Goal: Task Accomplishment & Management: Complete application form

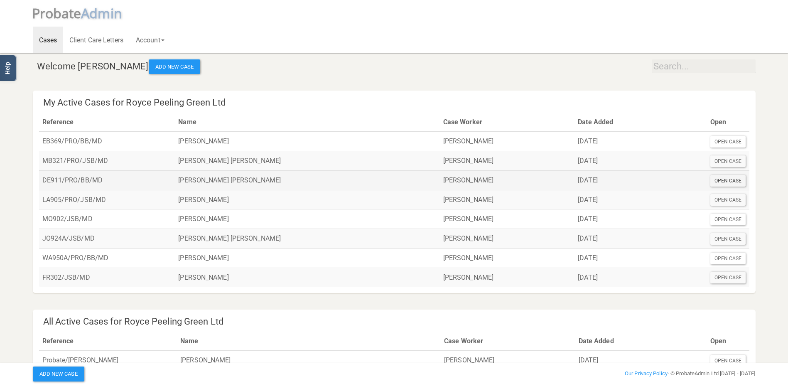
click at [725, 181] on div "Open Case" at bounding box center [728, 181] width 36 height 12
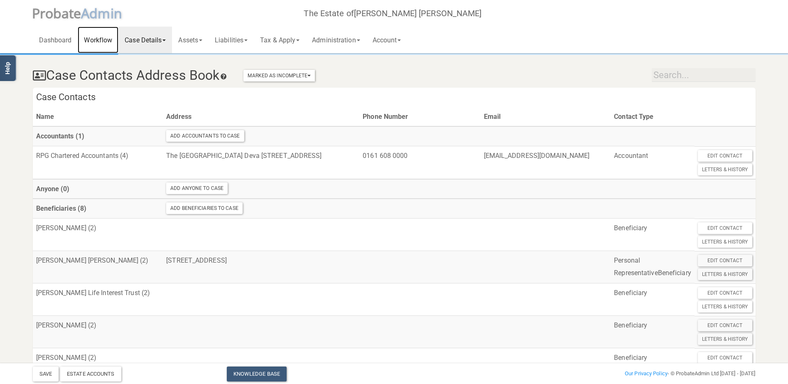
click at [98, 39] on link "Workflow" at bounding box center [98, 40] width 41 height 27
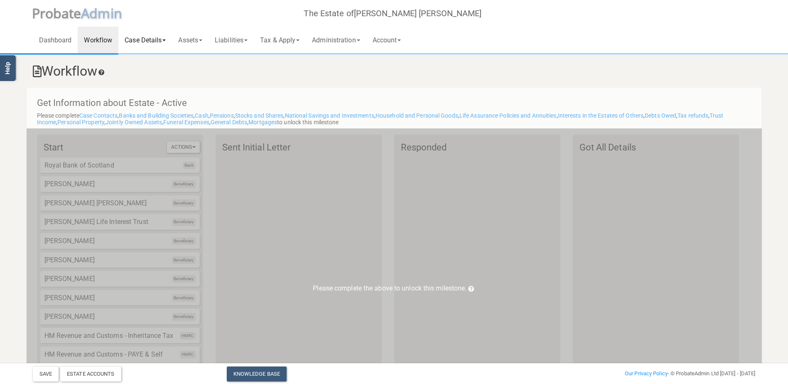
click at [149, 41] on link "Case Details" at bounding box center [145, 40] width 54 height 27
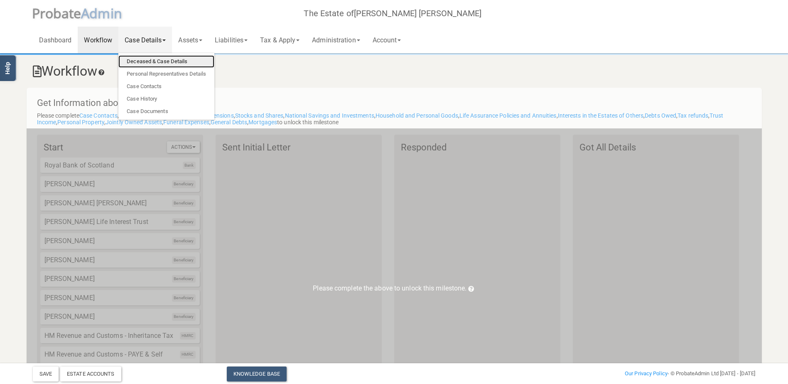
click at [143, 62] on link "Deceased & Case Details" at bounding box center [166, 61] width 96 height 12
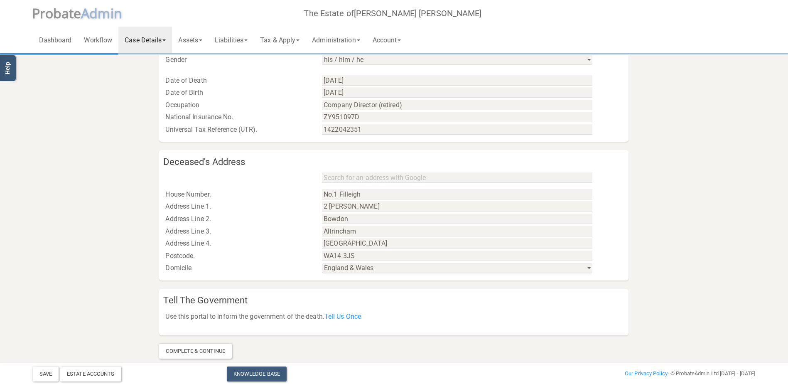
scroll to position [379, 0]
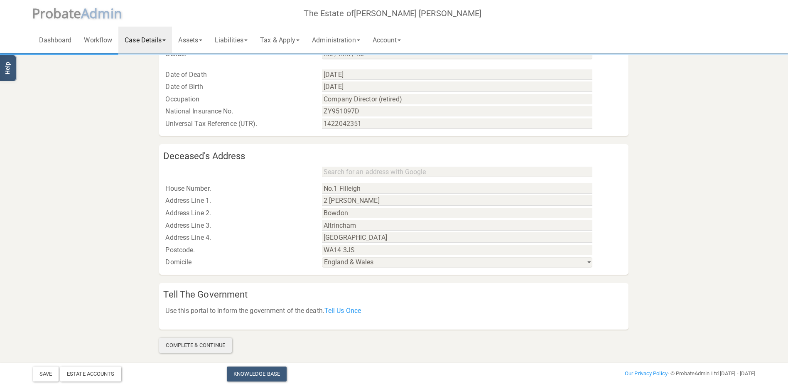
click at [203, 340] on div "Complete & Continue" at bounding box center [195, 345] width 73 height 15
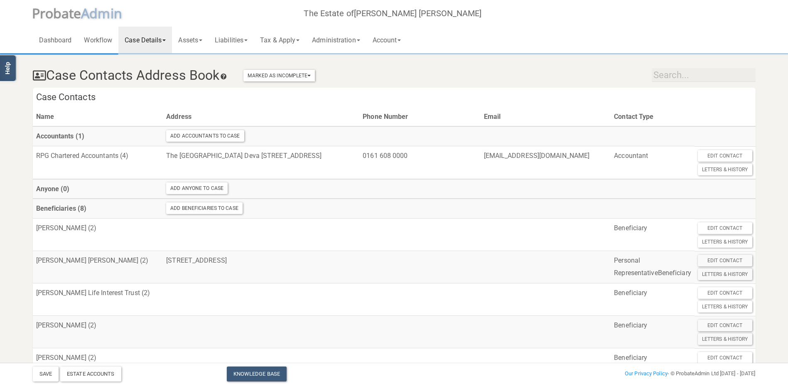
click at [164, 42] on link "Case Details" at bounding box center [145, 40] width 54 height 27
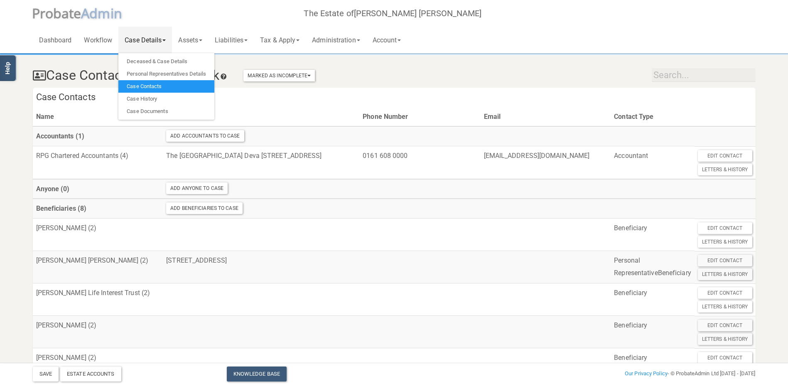
click at [164, 42] on link "Case Details" at bounding box center [145, 40] width 54 height 27
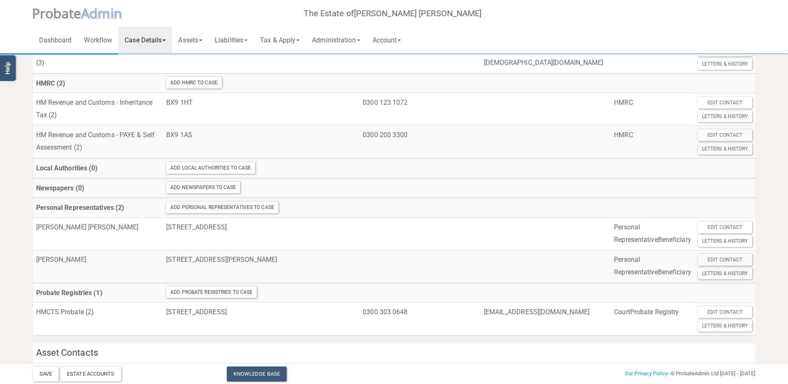
scroll to position [372, 0]
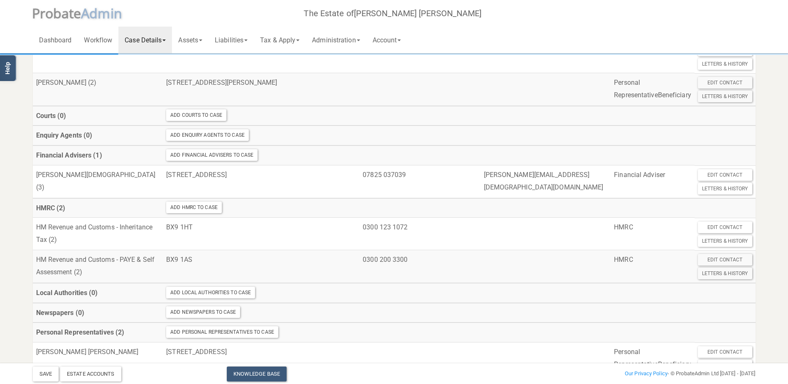
click at [163, 38] on link "Case Details" at bounding box center [145, 40] width 54 height 27
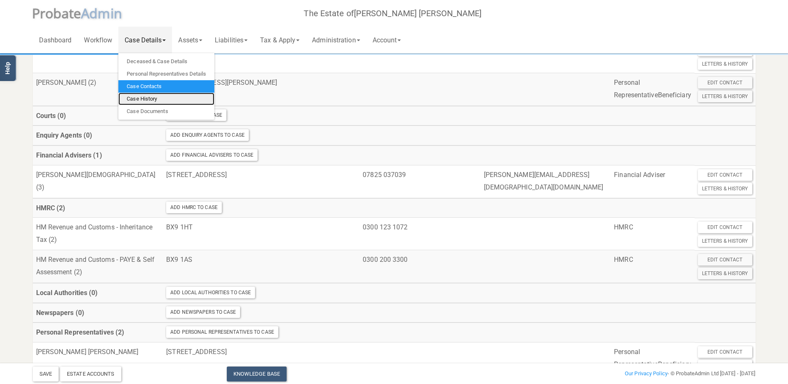
click at [149, 95] on link "Case History" at bounding box center [166, 99] width 96 height 12
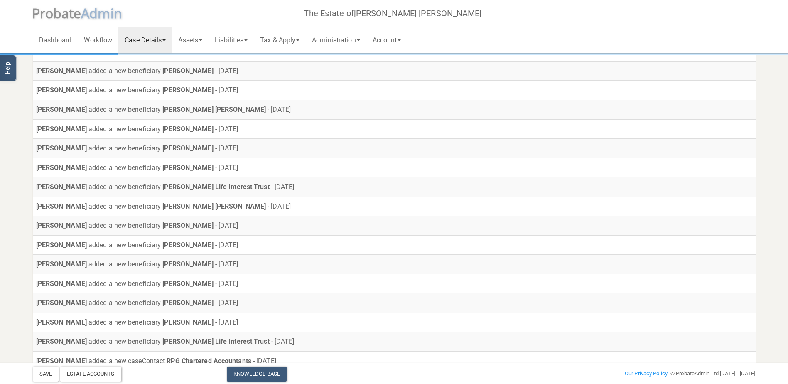
scroll to position [98, 0]
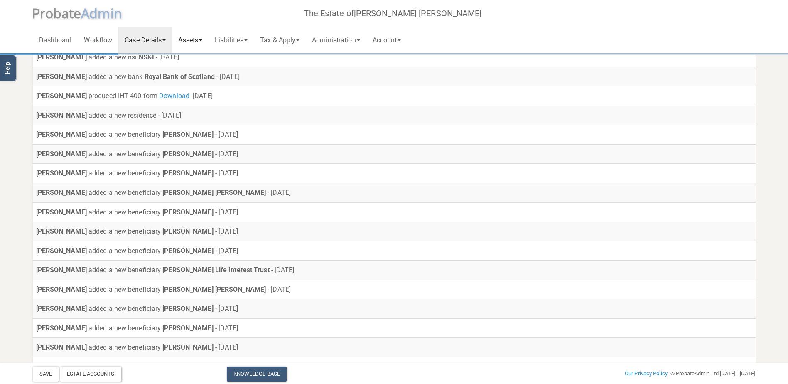
click at [201, 37] on link "Assets" at bounding box center [190, 40] width 37 height 27
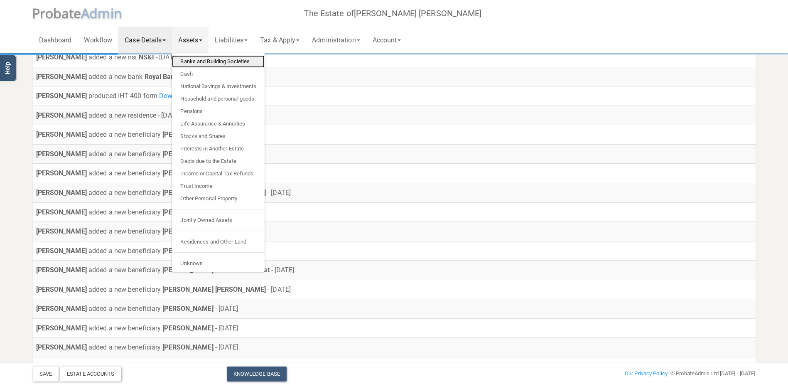
click at [201, 59] on link "Banks and Building Societies" at bounding box center [218, 61] width 93 height 12
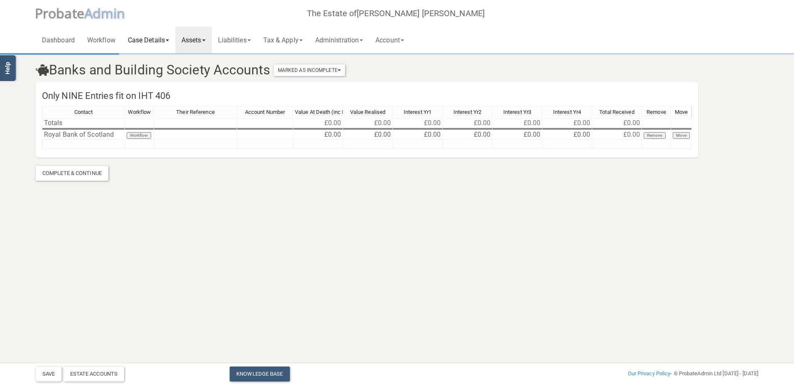
click at [157, 40] on link "Case Details" at bounding box center [149, 40] width 54 height 27
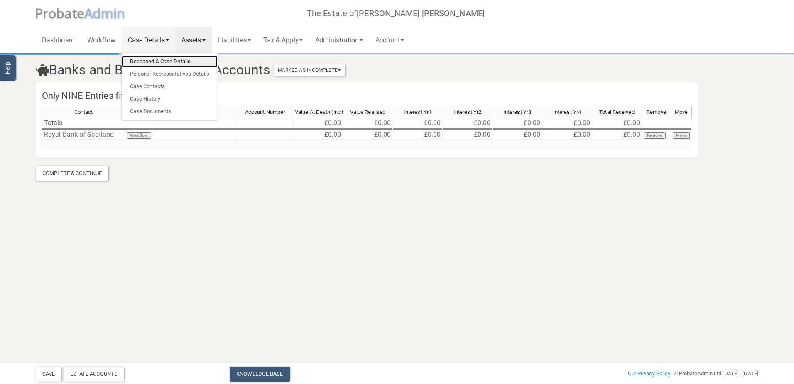
click at [156, 63] on link "Deceased & Case Details" at bounding box center [170, 61] width 96 height 12
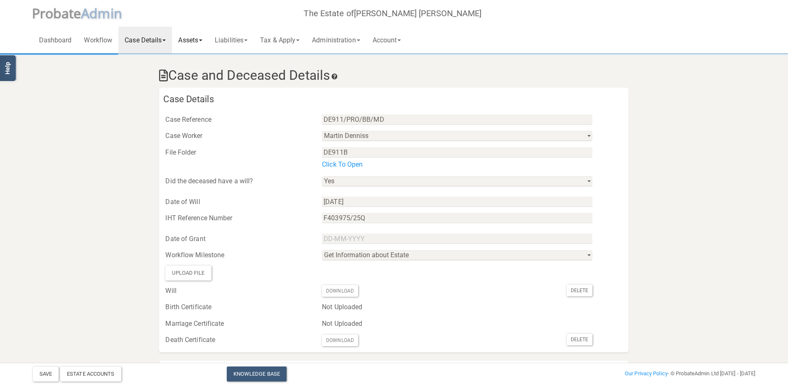
click at [202, 39] on link "Assets" at bounding box center [190, 40] width 37 height 27
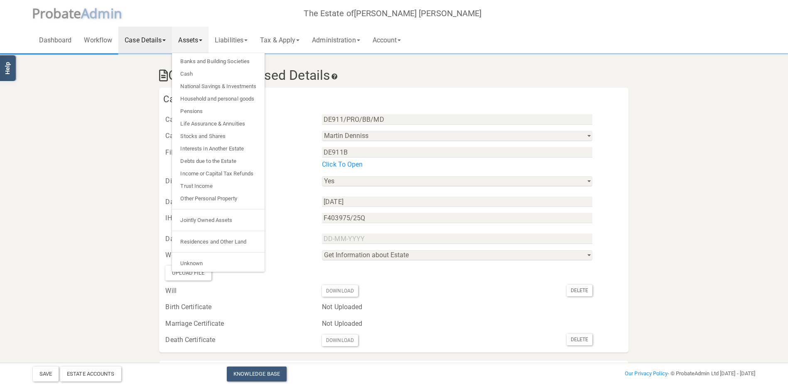
click at [218, 60] on link "Banks and Building Societies" at bounding box center [218, 61] width 93 height 12
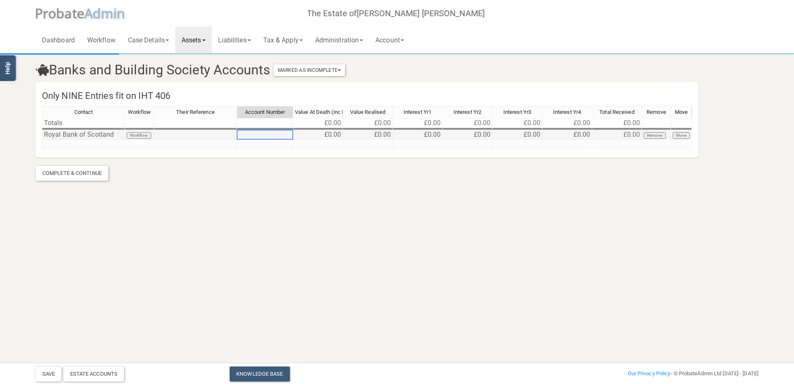
click at [259, 134] on td at bounding box center [265, 135] width 56 height 10
type textarea "10236593"
click at [323, 131] on td "£0.00" at bounding box center [318, 135] width 50 height 10
type textarea "83763.27"
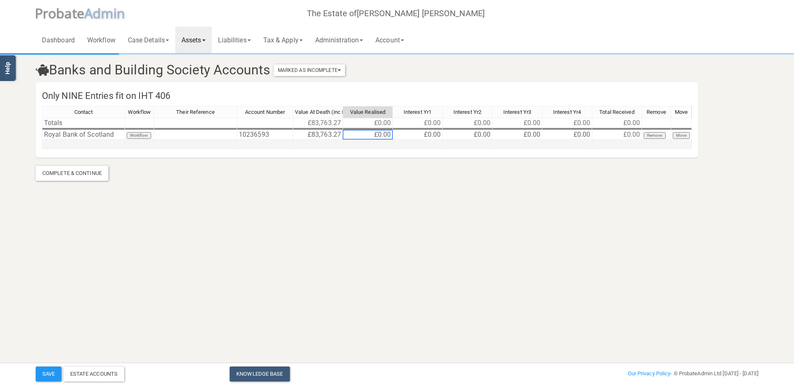
click at [110, 146] on td at bounding box center [83, 144] width 83 height 10
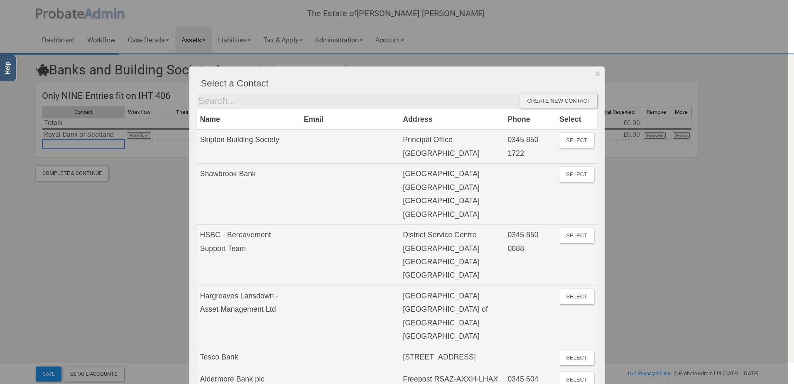
click at [59, 144] on div at bounding box center [394, 192] width 788 height 384
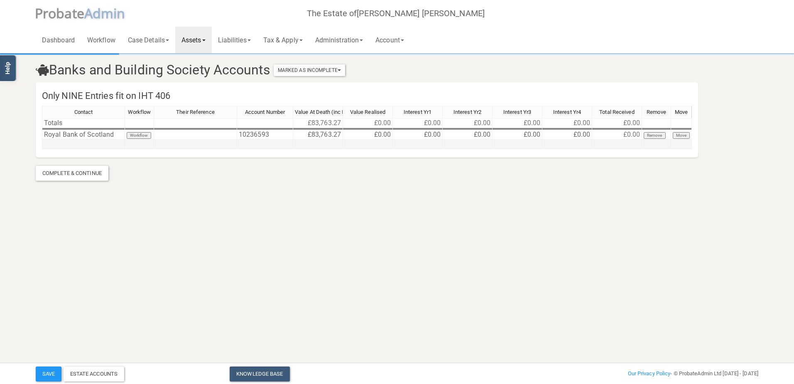
click at [59, 145] on td at bounding box center [83, 144] width 83 height 10
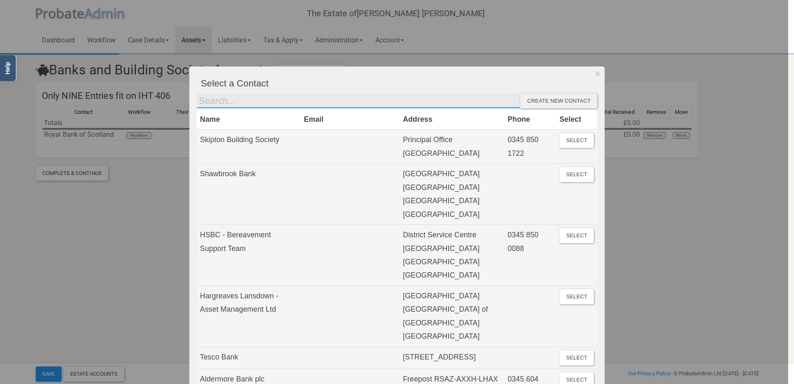
click at [240, 102] on input "text" at bounding box center [359, 100] width 324 height 15
click at [146, 230] on div at bounding box center [394, 192] width 788 height 384
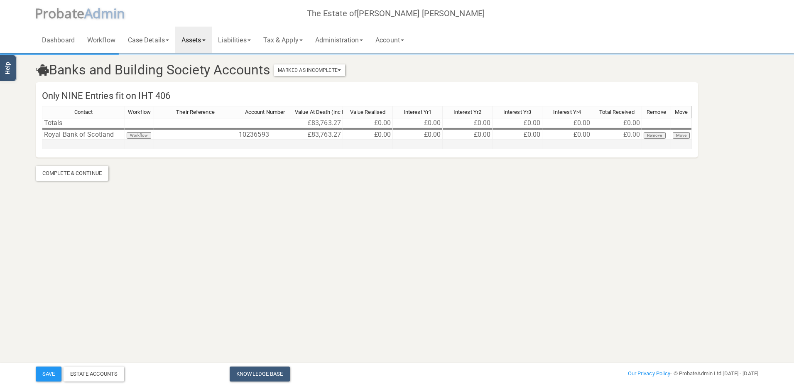
click at [42, 148] on div "Contact Workflow Their Reference Account Number Value At Death (inc Interest) V…" at bounding box center [42, 127] width 0 height 43
click at [74, 144] on td at bounding box center [83, 144] width 83 height 10
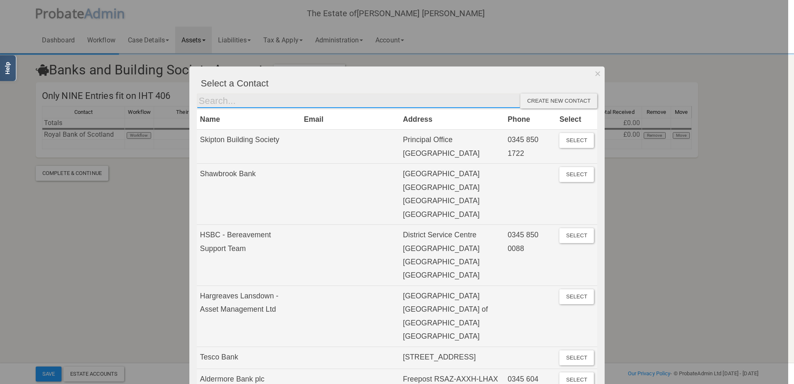
click at [202, 101] on input "text" at bounding box center [359, 100] width 324 height 15
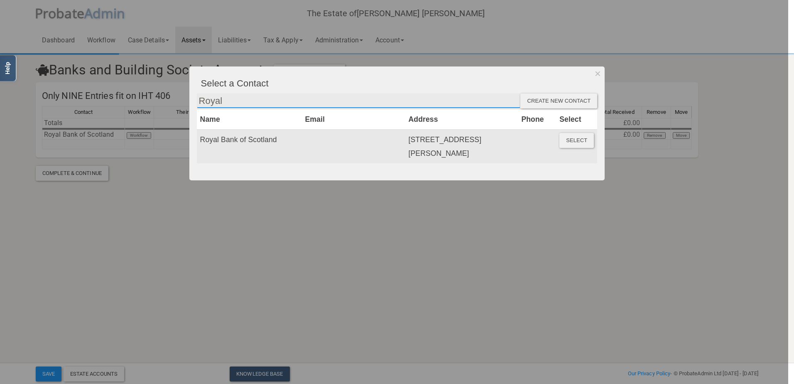
type input "Royal"
click at [581, 140] on button "Select" at bounding box center [576, 140] width 34 height 15
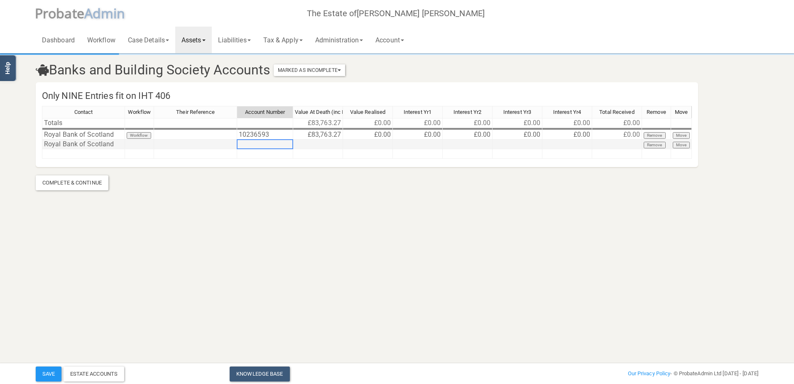
click at [259, 147] on td at bounding box center [265, 144] width 56 height 10
click at [180, 137] on td at bounding box center [195, 135] width 83 height 10
click at [166, 146] on td at bounding box center [195, 144] width 83 height 10
type textarea "Digital Regular Saver"
click at [313, 145] on td at bounding box center [318, 144] width 50 height 10
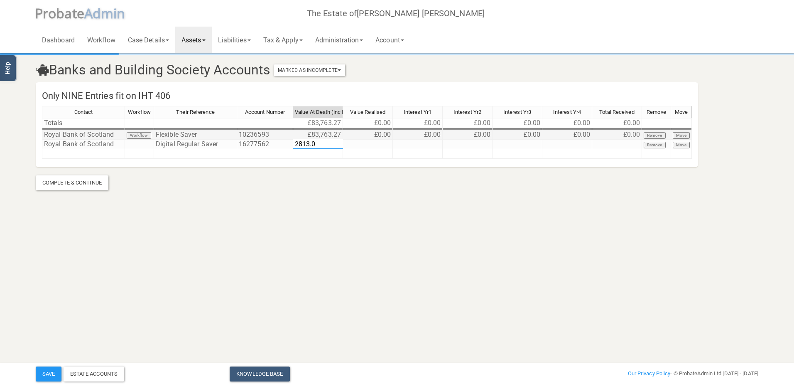
type textarea "2813.04"
click at [71, 156] on td at bounding box center [83, 154] width 83 height 10
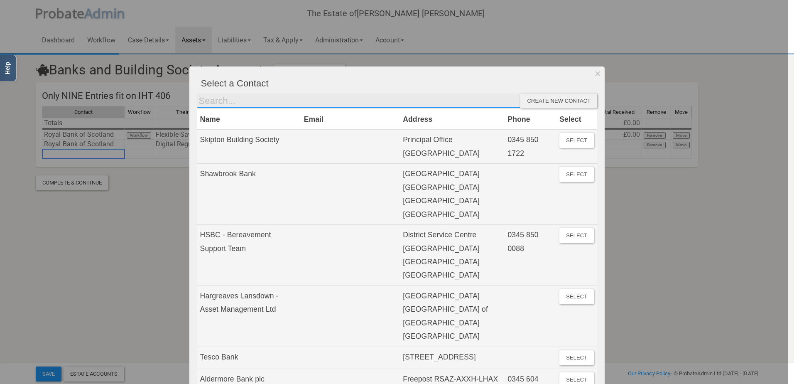
click at [218, 103] on input "text" at bounding box center [359, 100] width 324 height 15
type input "Royal"
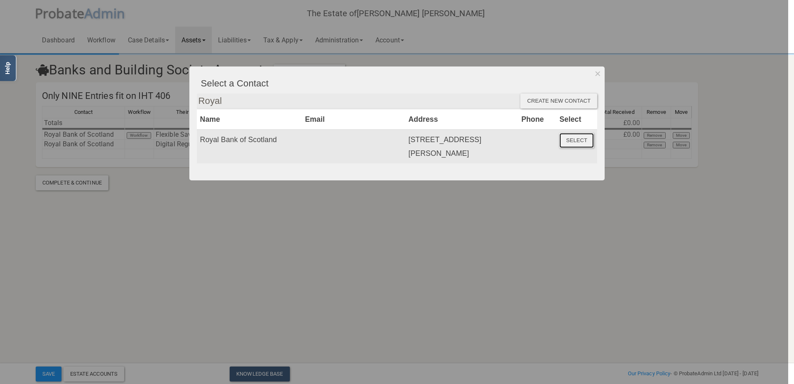
click at [573, 141] on button "Select" at bounding box center [576, 140] width 34 height 15
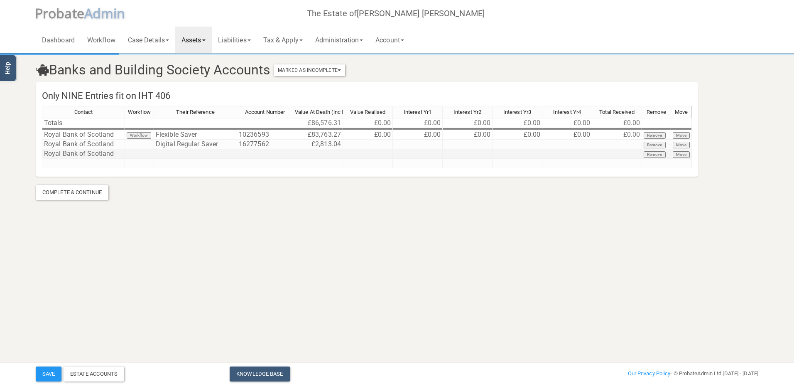
click at [175, 156] on td at bounding box center [195, 154] width 83 height 10
type textarea "10208352"
type textarea "430.49"
click at [76, 161] on td at bounding box center [83, 164] width 83 height 10
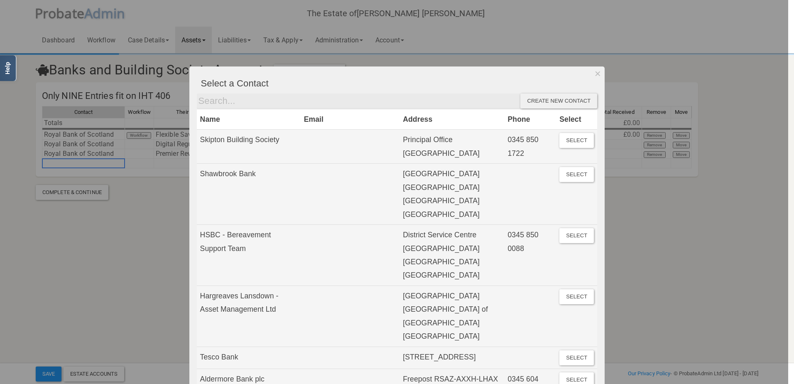
click at [73, 154] on div at bounding box center [394, 192] width 788 height 384
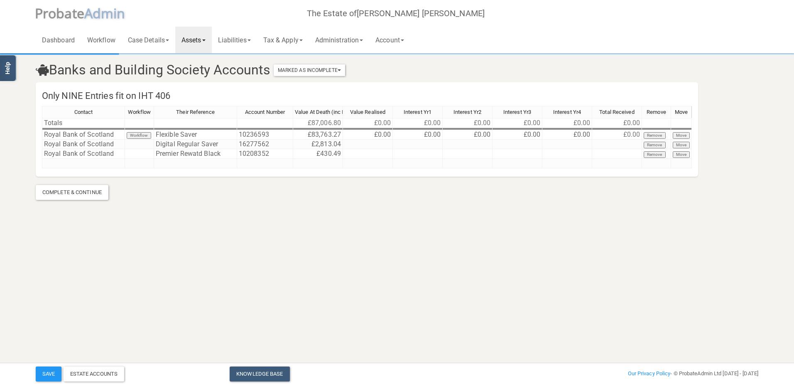
click at [86, 170] on div "Contact Workflow Their Reference Account Number Value At Death (inc Interest) V…" at bounding box center [367, 141] width 650 height 70
click at [42, 168] on div "Contact Workflow Their Reference Account Number Value At Death (inc Interest) V…" at bounding box center [42, 137] width 0 height 62
click at [95, 162] on td at bounding box center [83, 164] width 83 height 10
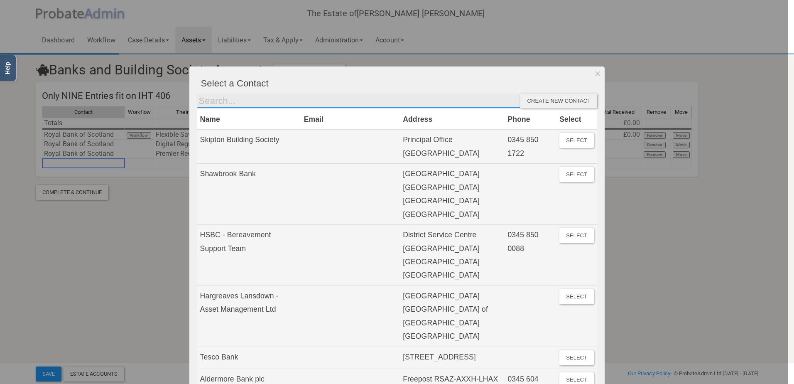
click at [212, 102] on input "text" at bounding box center [359, 100] width 324 height 15
type input "Royal"
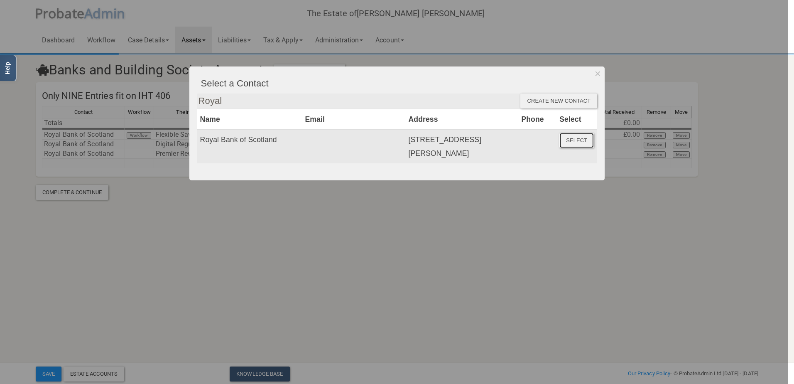
click at [580, 142] on button "Select" at bounding box center [576, 140] width 34 height 15
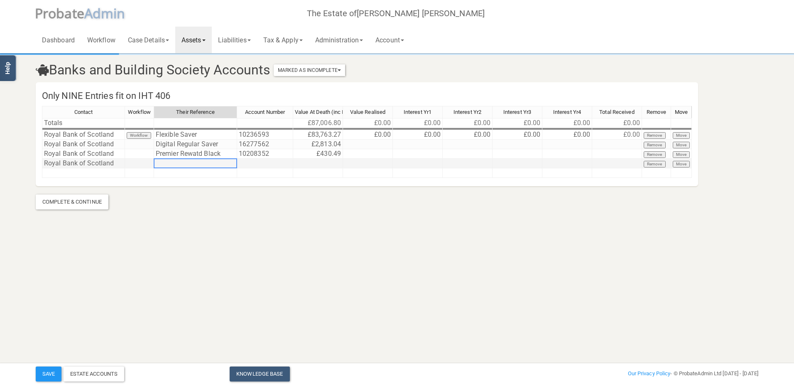
click at [170, 166] on td at bounding box center [195, 164] width 83 height 10
type textarea "10208379"
type textarea "5681.27"
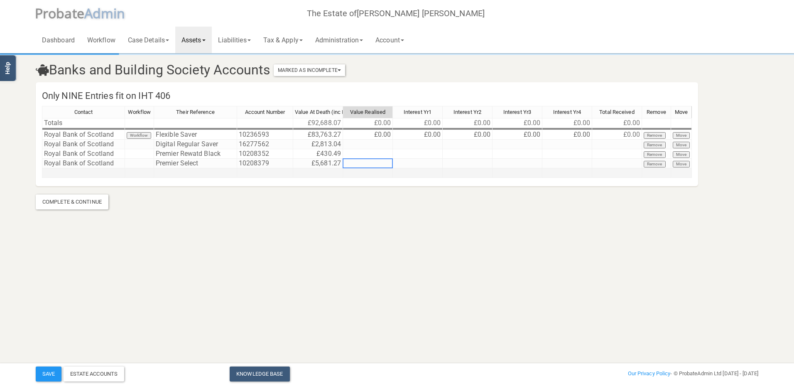
click at [67, 172] on td at bounding box center [83, 173] width 83 height 10
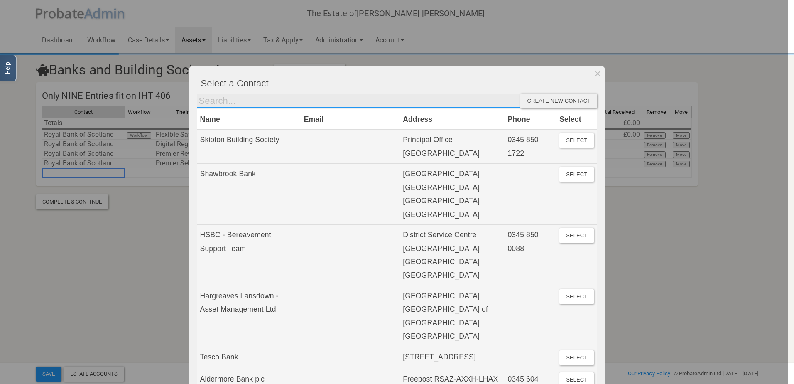
click at [216, 103] on input "text" at bounding box center [359, 100] width 324 height 15
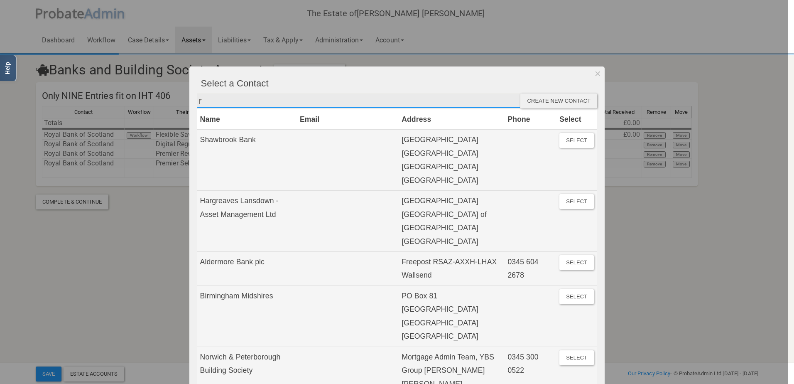
type input "Royal"
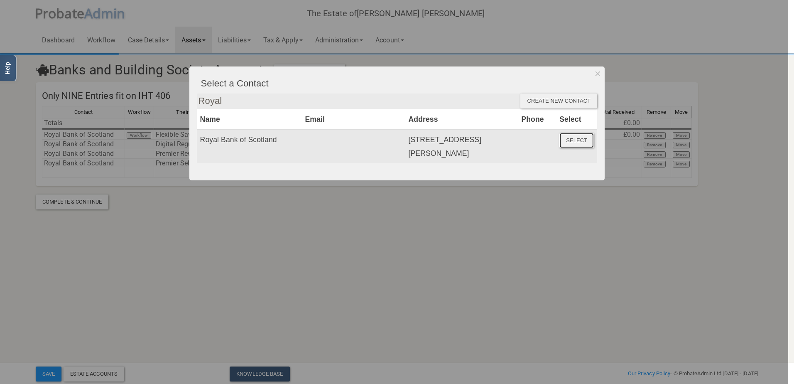
click at [568, 141] on button "Select" at bounding box center [576, 140] width 34 height 15
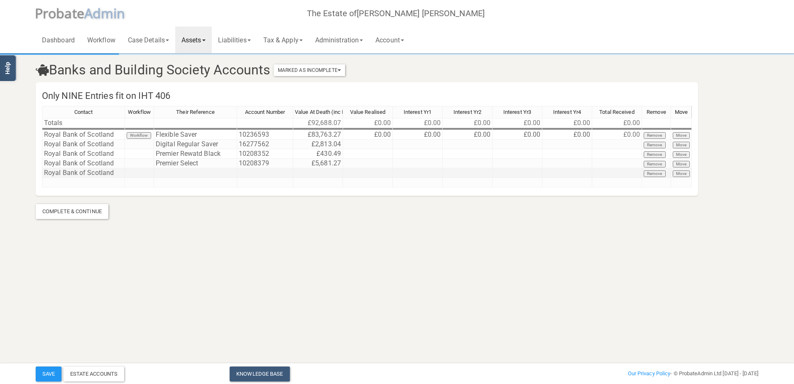
click at [42, 176] on div "Contact Workflow Their Reference Account Number Value At Death (inc Interest) V…" at bounding box center [42, 146] width 0 height 81
type textarea "10208387"
type textarea "15737.58"
click at [49, 184] on td at bounding box center [83, 183] width 83 height 10
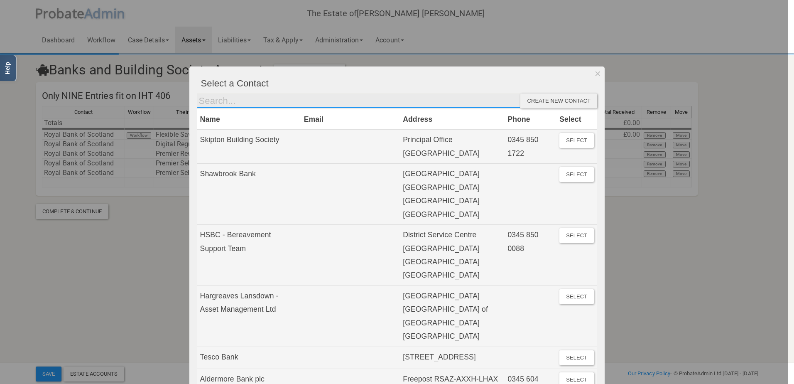
click at [214, 105] on input "text" at bounding box center [359, 100] width 324 height 15
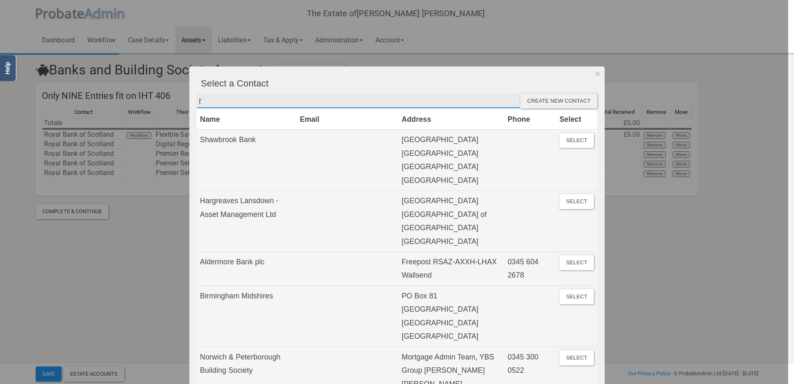
type input "Royal"
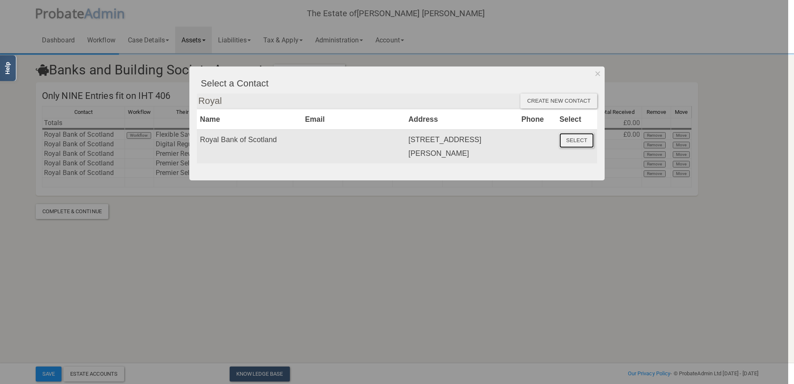
click at [575, 141] on button "Select" at bounding box center [576, 140] width 34 height 15
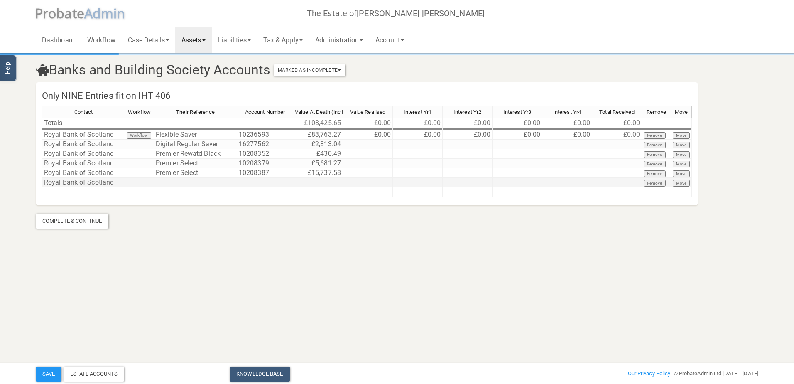
click at [174, 179] on td at bounding box center [195, 183] width 83 height 10
type textarea "10221812"
click at [315, 181] on textarea "1067" at bounding box center [318, 182] width 50 height 10
type textarea "10679.72"
click at [50, 373] on button "Save" at bounding box center [49, 373] width 26 height 15
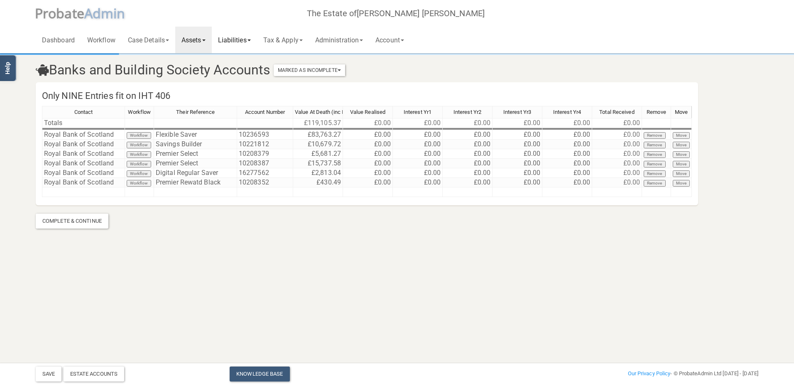
click at [255, 39] on link "Liabilities" at bounding box center [234, 40] width 45 height 27
click at [239, 71] on link "General Creditors" at bounding box center [245, 74] width 66 height 12
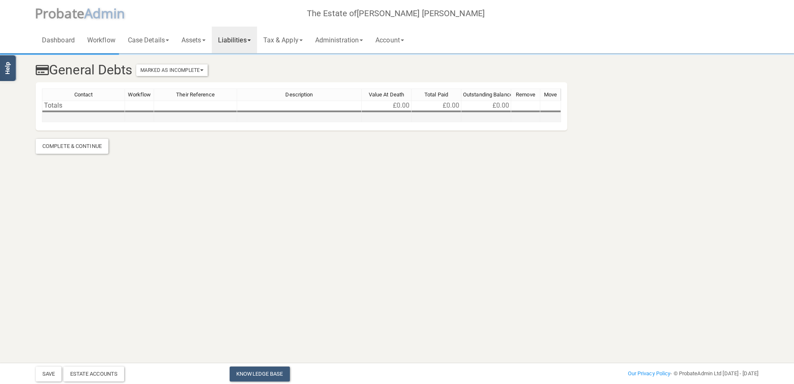
click at [42, 121] on div "Contact Workflow Their Reference Description Value At Death Total Paid Outstand…" at bounding box center [42, 105] width 0 height 34
click at [77, 116] on td at bounding box center [83, 118] width 83 height 10
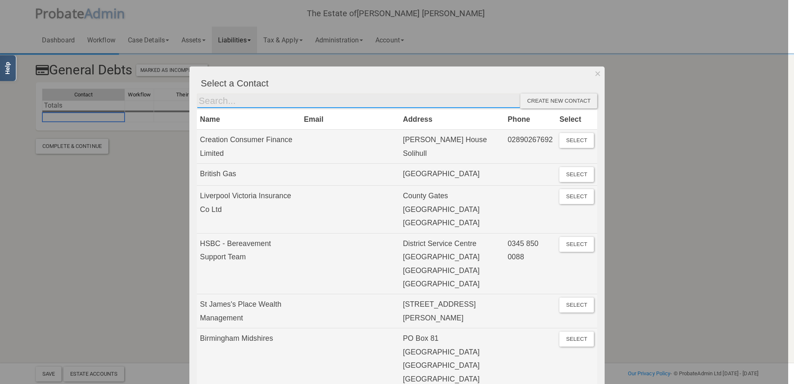
click at [205, 99] on input "text" at bounding box center [359, 100] width 324 height 15
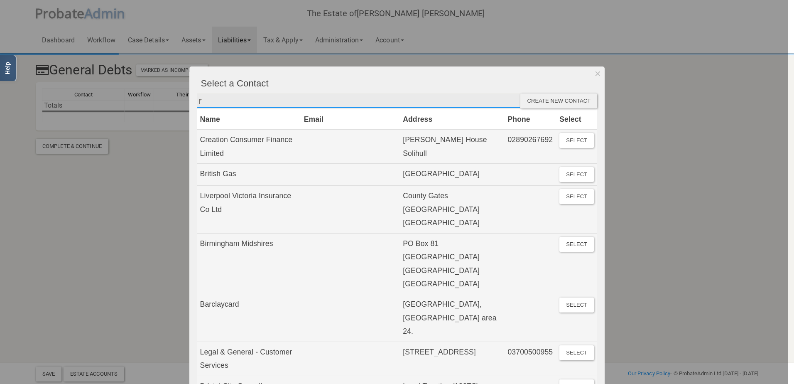
type input "Royal"
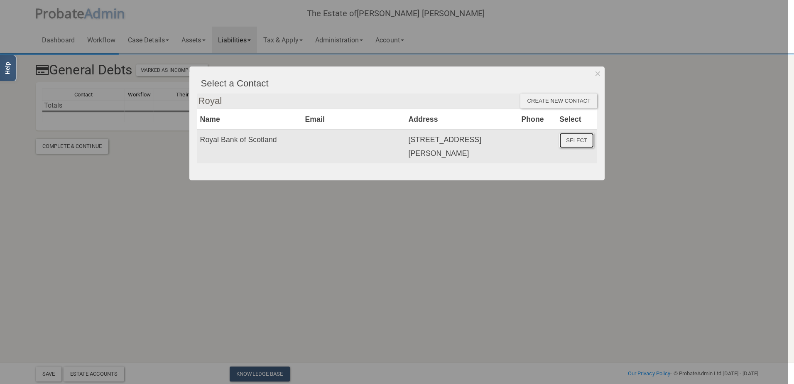
click at [580, 140] on button "Select" at bounding box center [576, 140] width 34 height 15
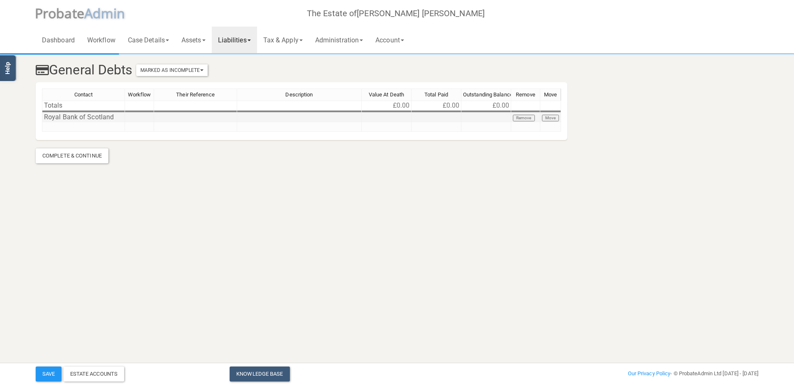
click at [172, 116] on td at bounding box center [195, 118] width 83 height 10
type textarea "Credit Card"
type textarea "47.18"
click at [50, 372] on button "Save" at bounding box center [49, 373] width 26 height 15
click at [202, 38] on link "Assets" at bounding box center [193, 40] width 37 height 27
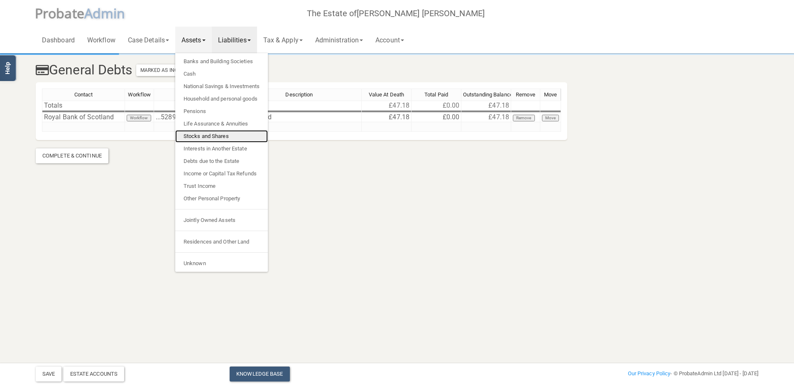
click at [195, 132] on link "Stocks and Shares" at bounding box center [221, 136] width 93 height 12
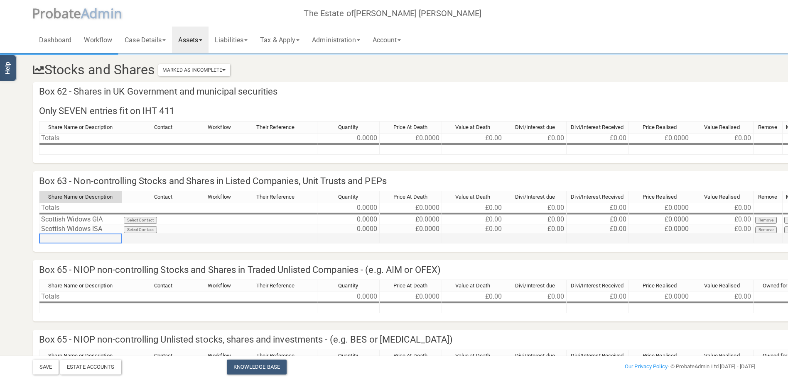
click at [100, 239] on td at bounding box center [80, 239] width 83 height 10
type textarea "Royal Bank of Scotland"
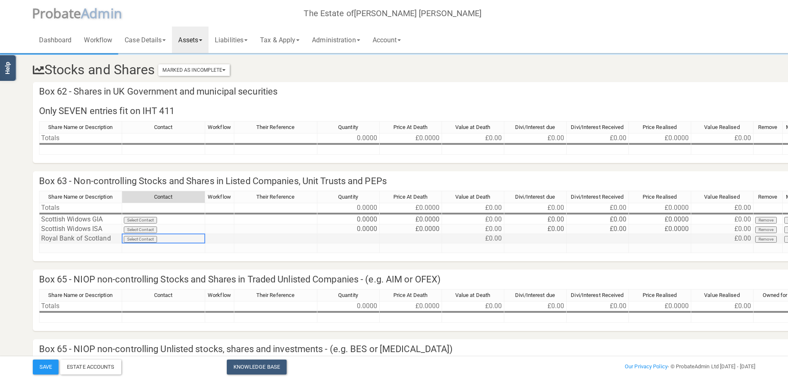
click at [110, 239] on td "Royal Bank of Scotland" at bounding box center [80, 239] width 83 height 10
click at [150, 239] on td "Select Contact" at bounding box center [163, 239] width 83 height 10
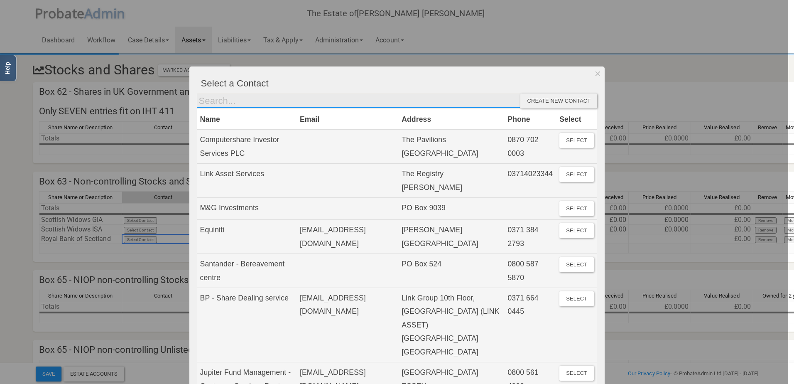
click at [207, 103] on input "text" at bounding box center [359, 100] width 324 height 15
type input "Royal"
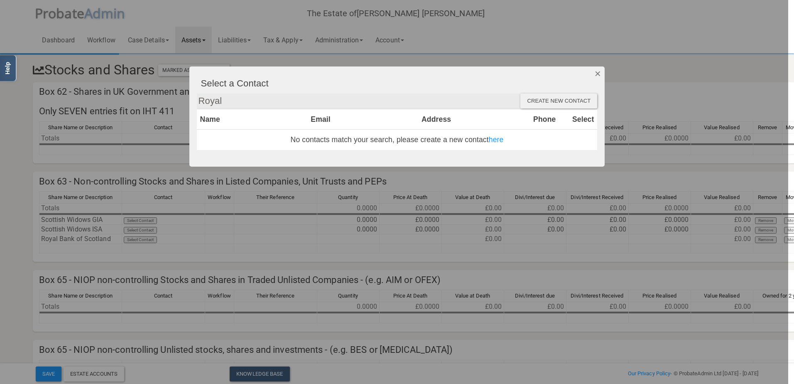
click at [598, 73] on button "Dismiss" at bounding box center [598, 73] width 14 height 14
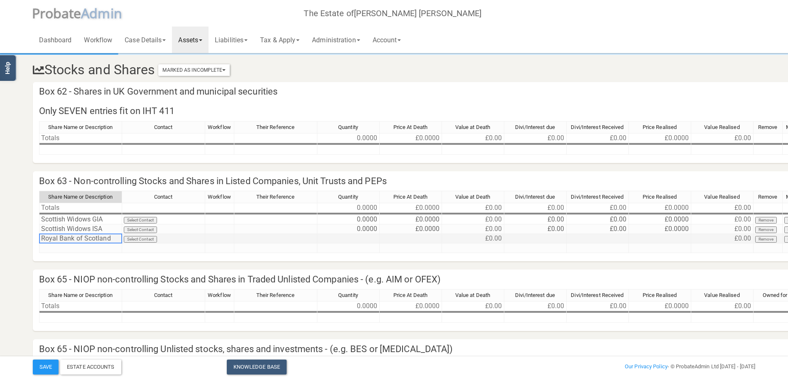
click at [65, 238] on td "Royal Bank of Scotland" at bounding box center [80, 239] width 83 height 10
type textarea "RBS Personal Portfolio Fund - Balanced GBP 3 Acc GBP"
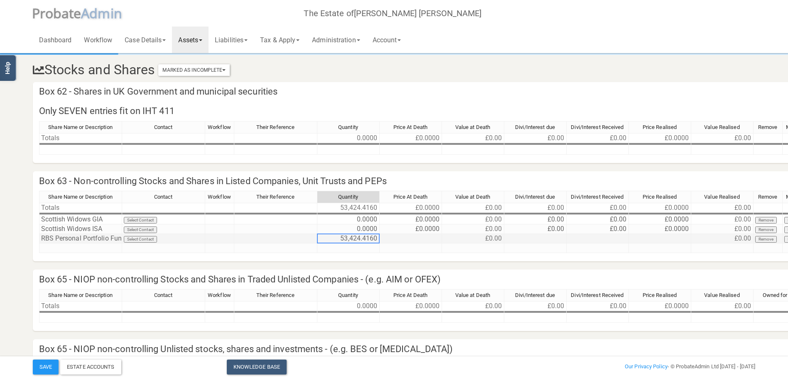
click at [347, 240] on td "53,424.4160" at bounding box center [348, 239] width 62 height 10
click at [346, 239] on td "53,424.4160" at bounding box center [348, 239] width 62 height 10
click at [352, 238] on td "53,424.4160" at bounding box center [348, 239] width 62 height 10
click at [354, 239] on td "53,424.4160" at bounding box center [348, 239] width 62 height 10
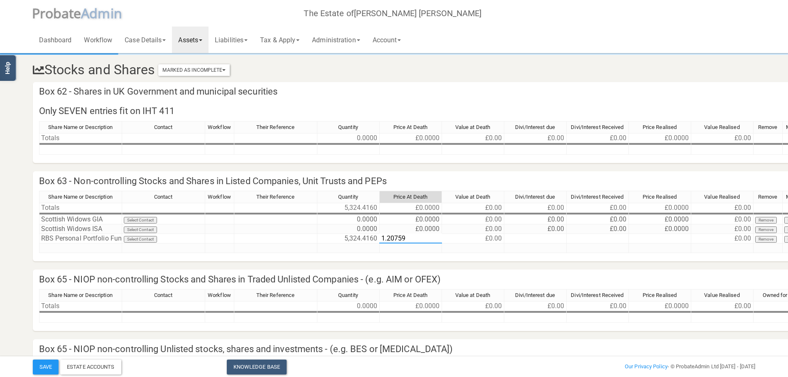
type textarea "1.207592"
click at [41, 366] on button "Save" at bounding box center [46, 367] width 26 height 15
click at [98, 219] on td "Scottish Widows GIA" at bounding box center [80, 220] width 83 height 10
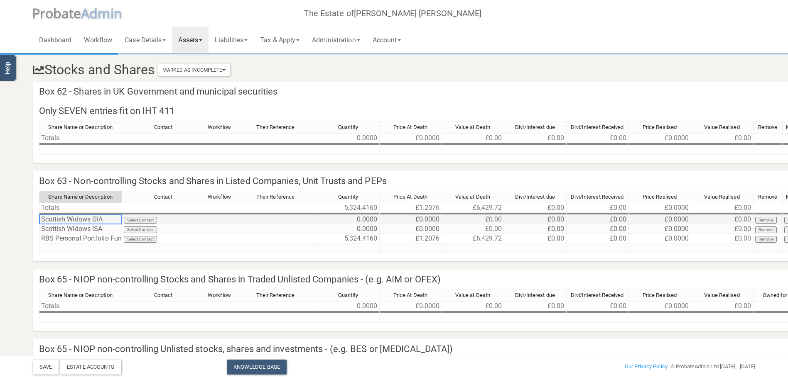
click at [97, 218] on td "Scottish Widows GIA" at bounding box center [80, 220] width 83 height 10
click at [89, 228] on div "Scottish Widows GIA - EM1469799-001" at bounding box center [100, 222] width 122 height 14
click at [89, 228] on div "Scottish Widows GIA - EM1469799-001" at bounding box center [101, 222] width 124 height 14
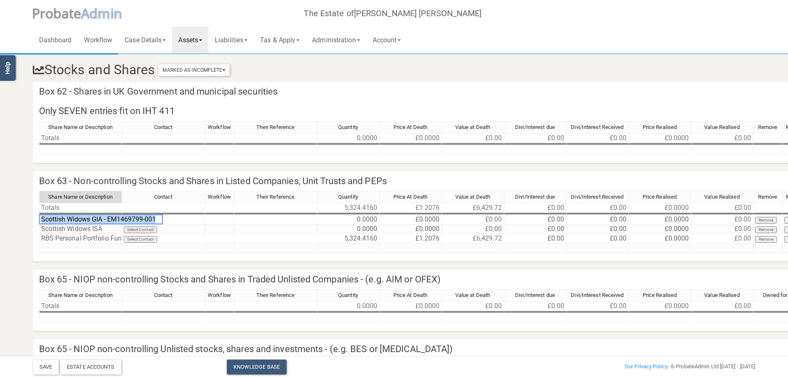
drag, startPoint x: 89, startPoint y: 228, endPoint x: 102, endPoint y: 228, distance: 13.3
click at [102, 228] on div "Scottish Widows GIA - EM1469799-001" at bounding box center [101, 222] width 124 height 14
click at [100, 230] on td "Scottish Widows ISA" at bounding box center [80, 230] width 83 height 10
click at [104, 228] on textarea "Scottish Widows ISA" at bounding box center [80, 229] width 83 height 10
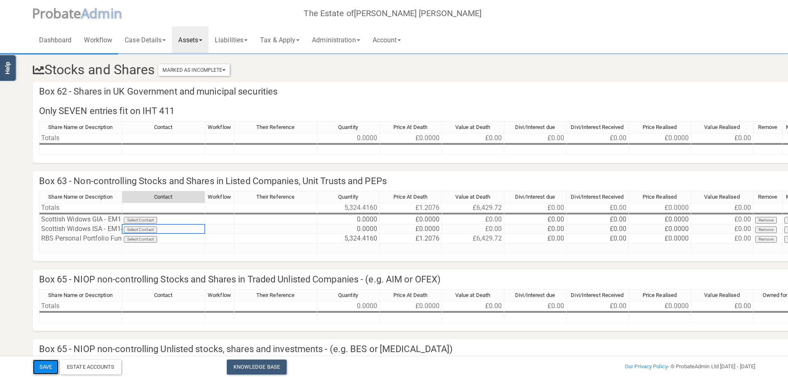
click at [51, 368] on button "Save" at bounding box center [46, 367] width 26 height 15
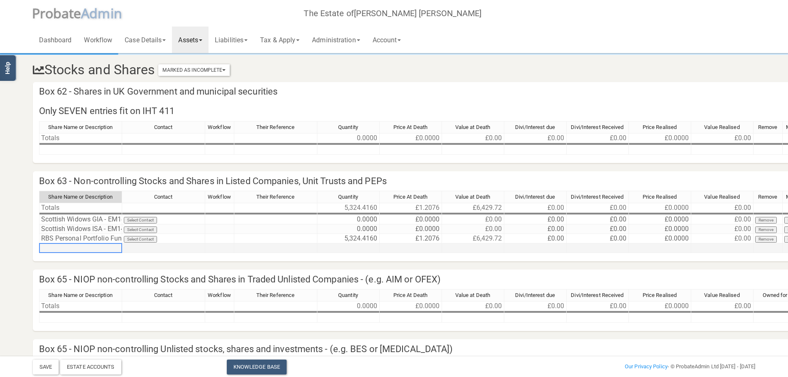
click at [64, 246] on td at bounding box center [80, 249] width 83 height 10
type textarea "Aberdeen Group plc"
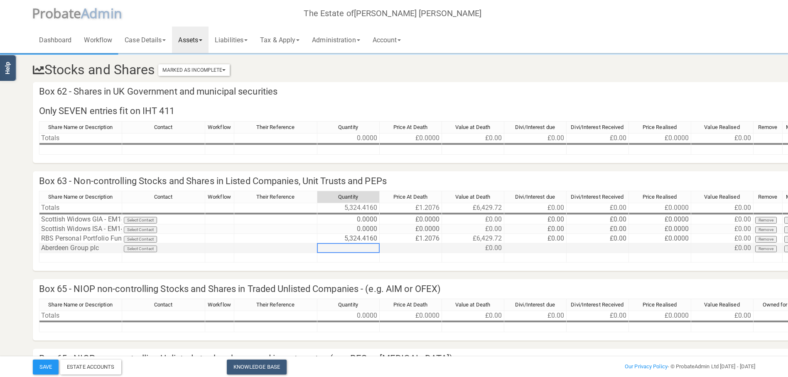
click at [362, 247] on td at bounding box center [348, 249] width 62 height 10
type textarea "1.5603"
click at [49, 365] on button "Save" at bounding box center [46, 367] width 26 height 15
click at [203, 41] on link "Assets" at bounding box center [190, 40] width 37 height 27
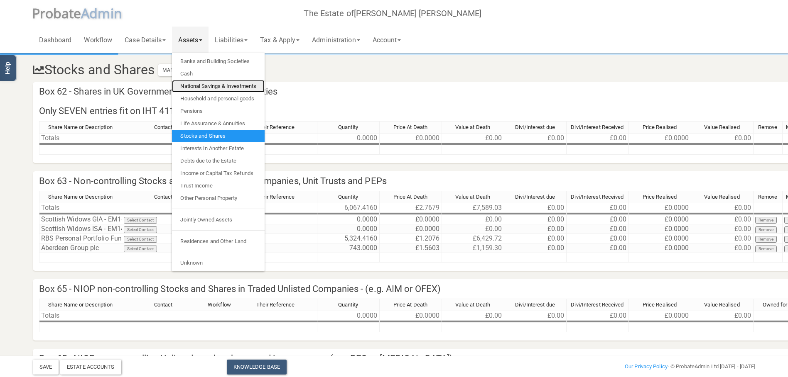
click at [194, 87] on link "National Savings & Investments" at bounding box center [218, 86] width 93 height 12
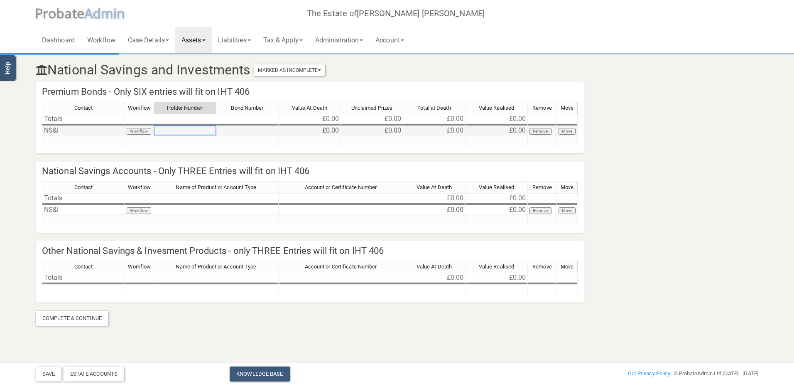
click at [183, 132] on td at bounding box center [185, 131] width 62 height 10
type textarea "18044528K"
type textarea "10"
click at [46, 375] on button "Save" at bounding box center [49, 373] width 26 height 15
click at [60, 210] on td "NS&I" at bounding box center [83, 210] width 83 height 10
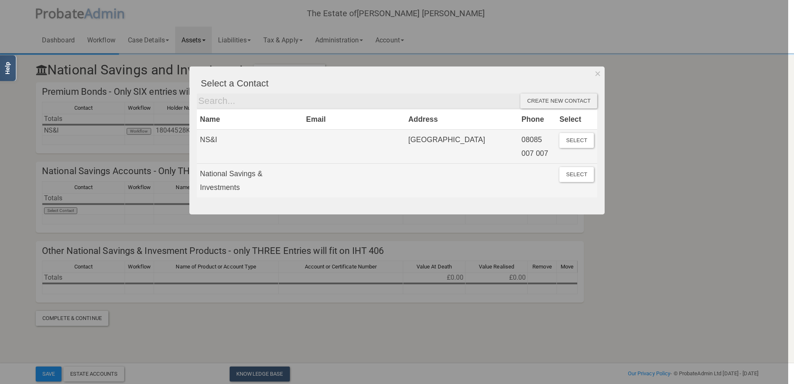
click at [54, 210] on div at bounding box center [394, 192] width 788 height 384
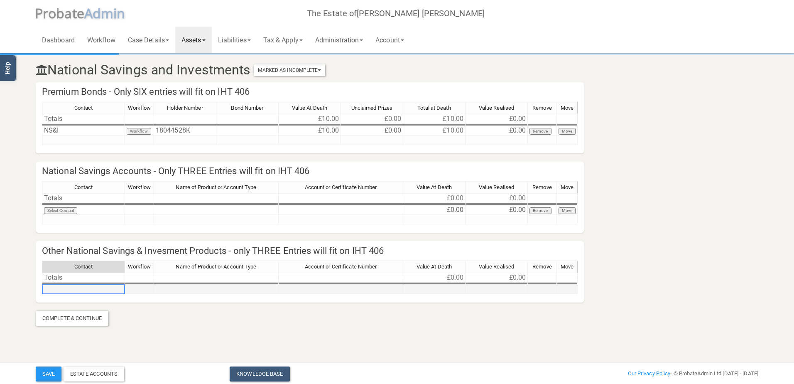
click at [61, 290] on td at bounding box center [83, 289] width 83 height 10
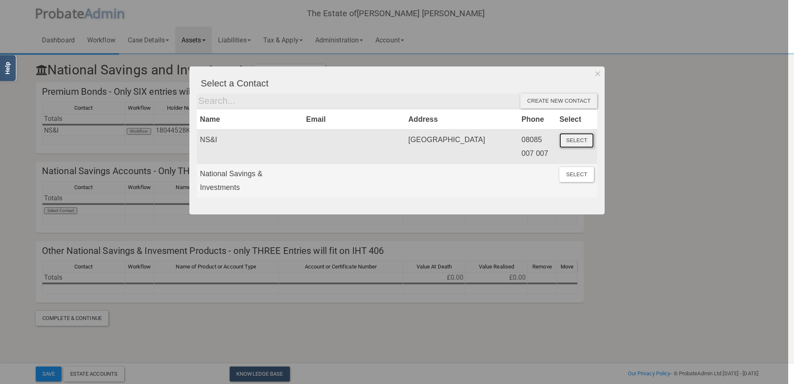
click at [577, 138] on button "Select" at bounding box center [576, 140] width 34 height 15
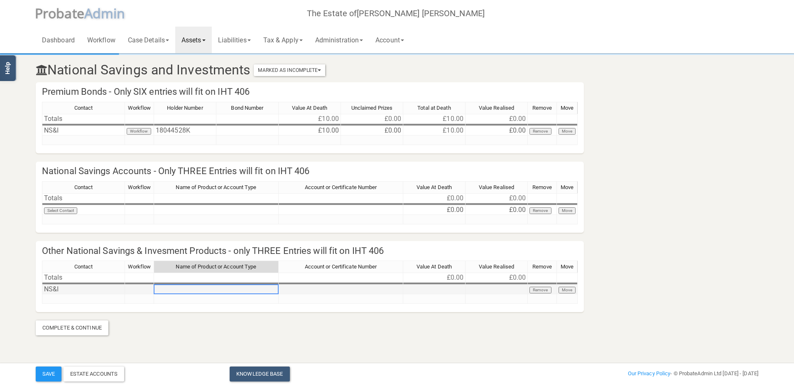
click at [186, 290] on td at bounding box center [216, 289] width 125 height 10
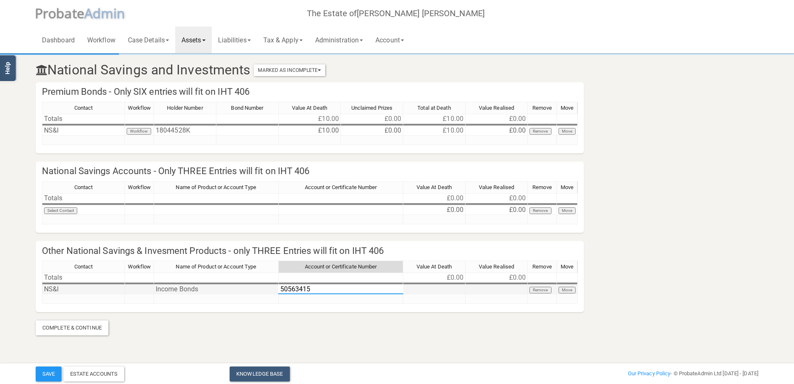
type textarea "505634157"
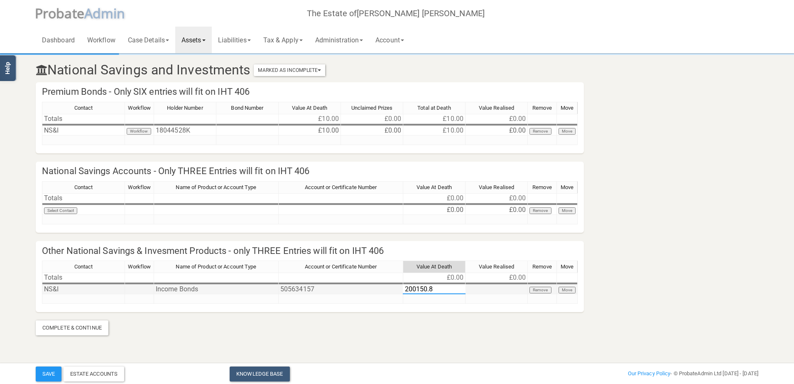
type textarea "200150.80"
click at [51, 375] on button "Save" at bounding box center [49, 373] width 26 height 15
click at [206, 39] on link "Assets" at bounding box center [193, 40] width 37 height 27
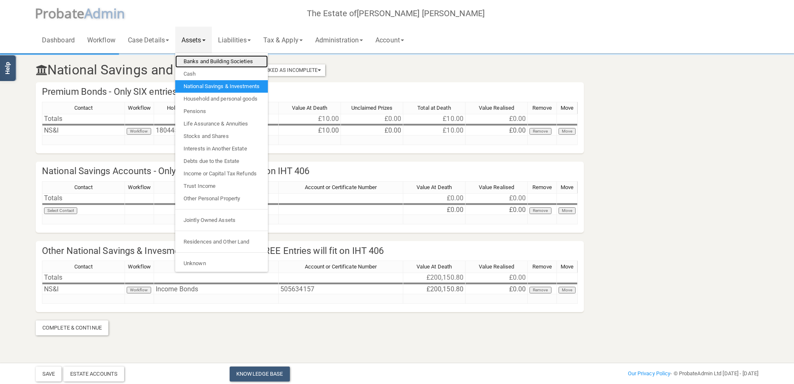
click at [195, 60] on link "Banks and Building Societies" at bounding box center [221, 61] width 93 height 12
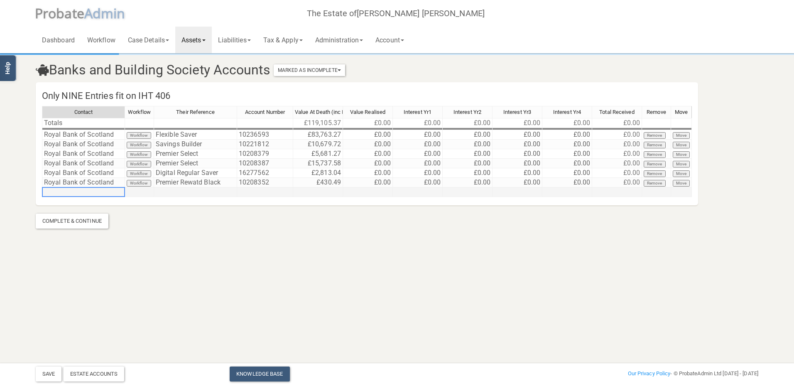
click at [61, 191] on td at bounding box center [83, 192] width 83 height 10
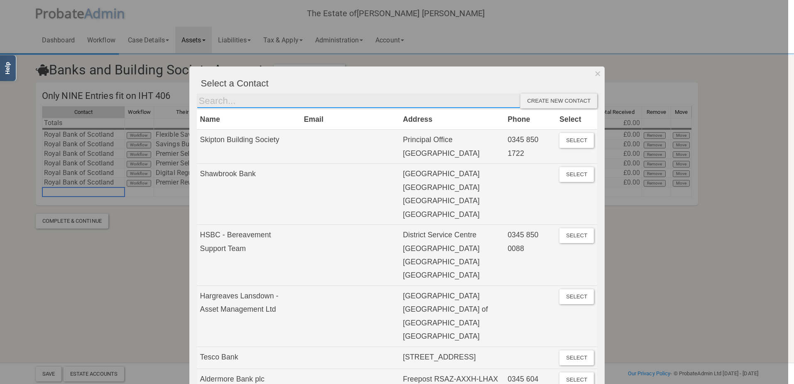
click at [203, 103] on input "text" at bounding box center [359, 100] width 324 height 15
click at [211, 101] on input "text" at bounding box center [359, 100] width 324 height 15
click at [233, 101] on input "text" at bounding box center [359, 100] width 324 height 15
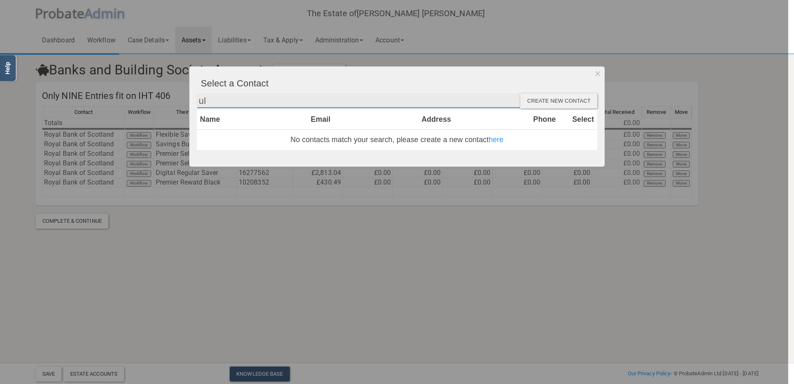
type input "ul"
click at [565, 99] on div "Create new contact" at bounding box center [558, 100] width 77 height 15
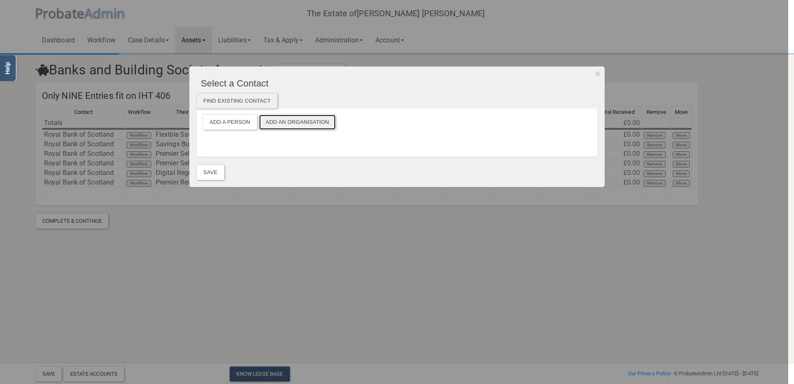
click at [291, 121] on button "Add an Organisation" at bounding box center [297, 122] width 77 height 15
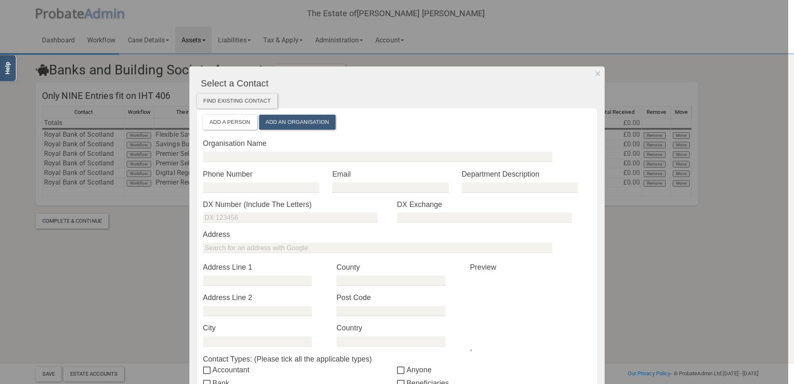
click at [230, 139] on label "Organisation Name" at bounding box center [397, 143] width 388 height 11
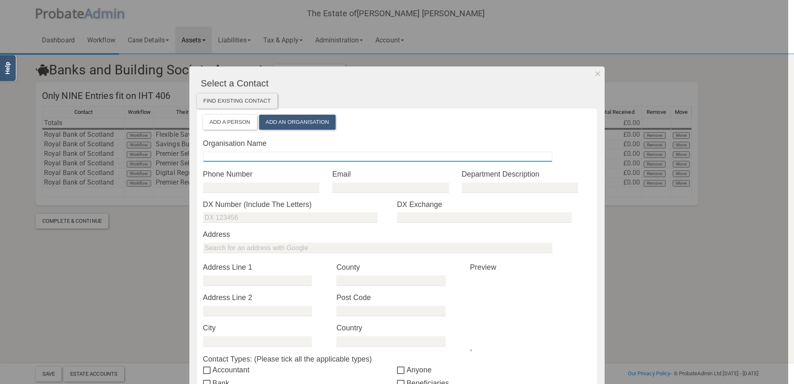
click at [230, 155] on input "text" at bounding box center [377, 157] width 349 height 10
type input "Ulster Bank"
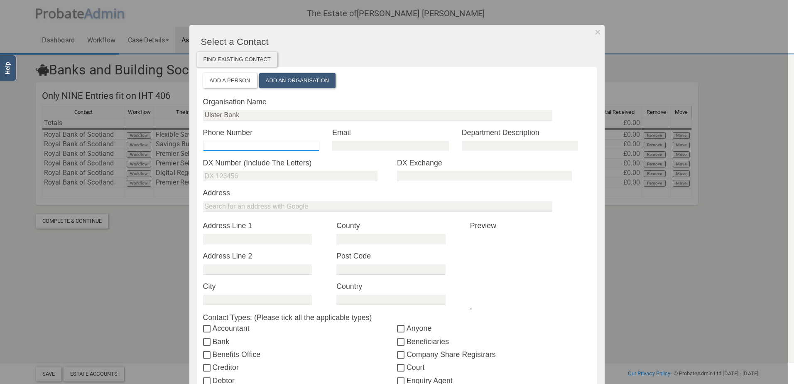
scroll to position [83, 0]
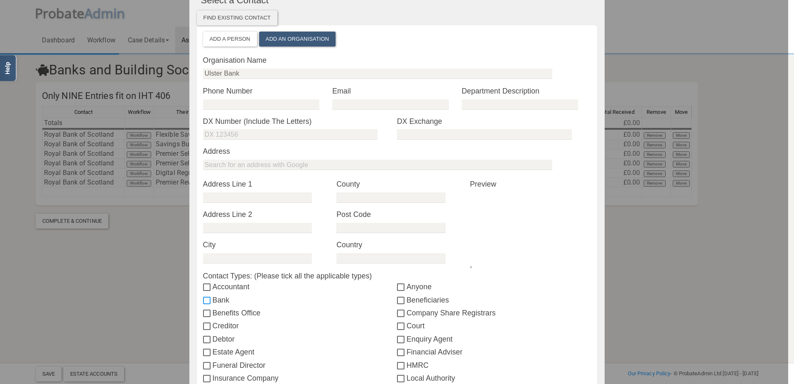
click at [203, 299] on input "Bank" at bounding box center [208, 300] width 10 height 7
checkbox input "true"
click at [212, 196] on input "text" at bounding box center [257, 197] width 109 height 10
type input "[STREET_ADDRESS]"
click at [222, 260] on input "text" at bounding box center [257, 258] width 109 height 10
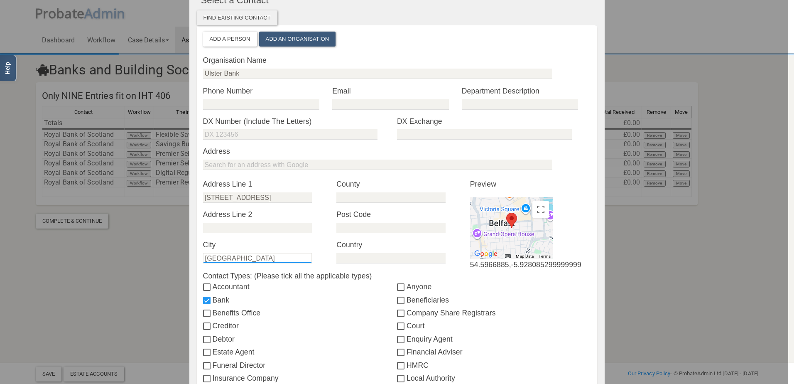
type input "[GEOGRAPHIC_DATA]"
click at [346, 229] on input "text" at bounding box center [390, 228] width 109 height 10
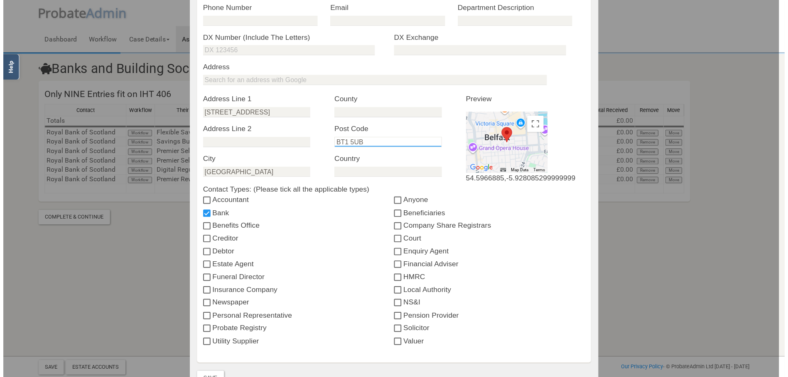
scroll to position [249, 0]
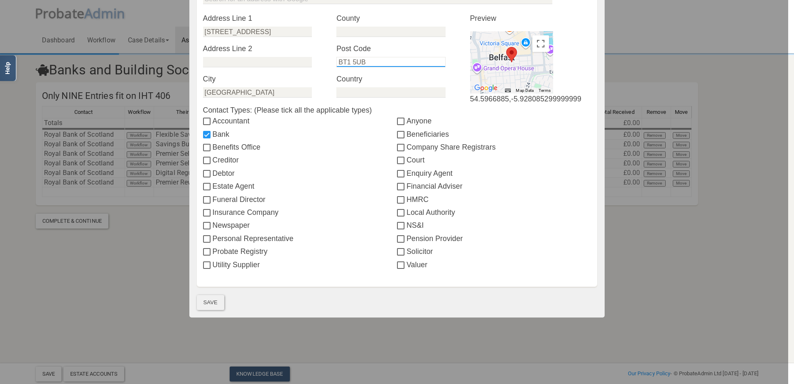
type input "BT1 5UB"
click at [203, 305] on button "Save" at bounding box center [210, 302] width 27 height 15
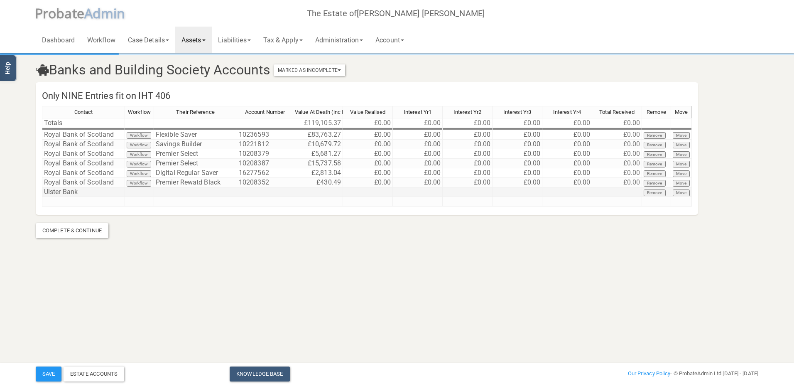
click at [185, 192] on td at bounding box center [195, 192] width 83 height 10
type textarea "22769764"
type textarea "26413.83"
click at [87, 203] on td at bounding box center [83, 202] width 83 height 10
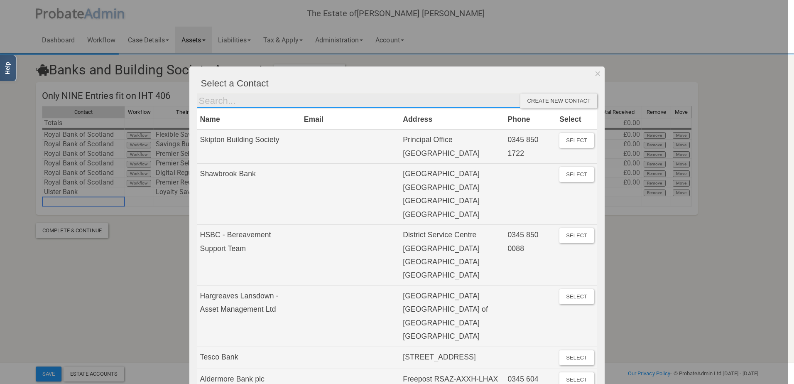
click at [210, 99] on input "text" at bounding box center [359, 100] width 324 height 15
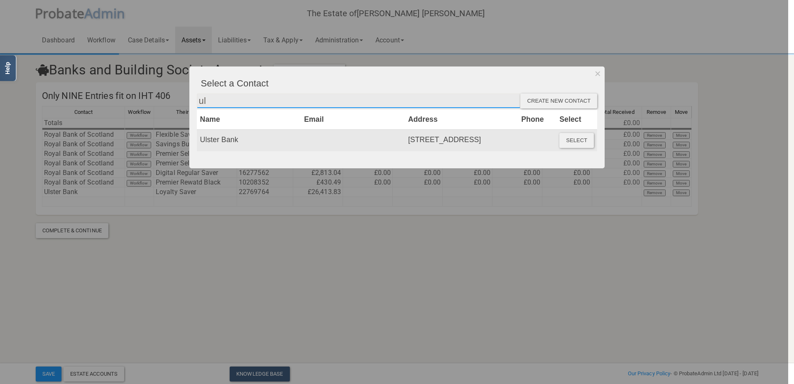
type input "ul"
click at [571, 138] on button "Select" at bounding box center [576, 140] width 34 height 15
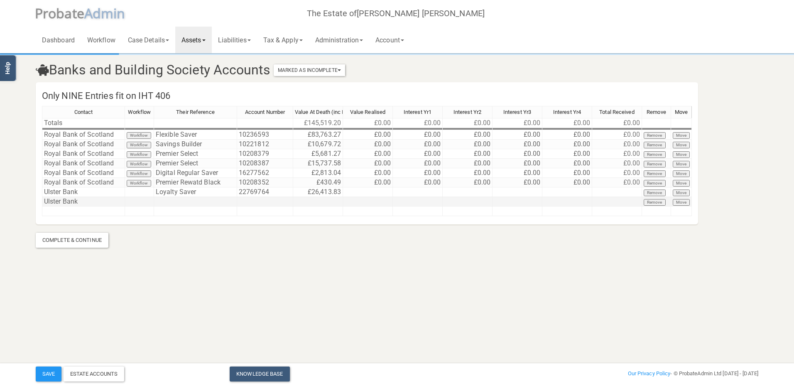
click at [176, 204] on td at bounding box center [195, 202] width 83 height 10
type textarea "22591093"
type textarea "1000"
click at [50, 370] on button "Save" at bounding box center [49, 373] width 26 height 15
click at [210, 38] on link "Assets" at bounding box center [193, 40] width 37 height 27
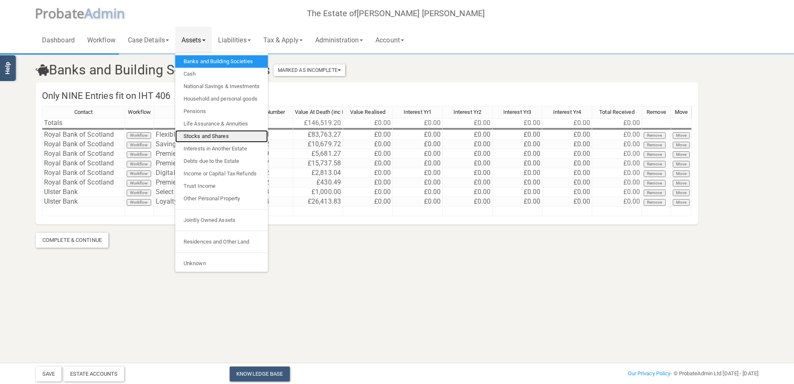
click at [201, 132] on link "Stocks and Shares" at bounding box center [221, 136] width 93 height 12
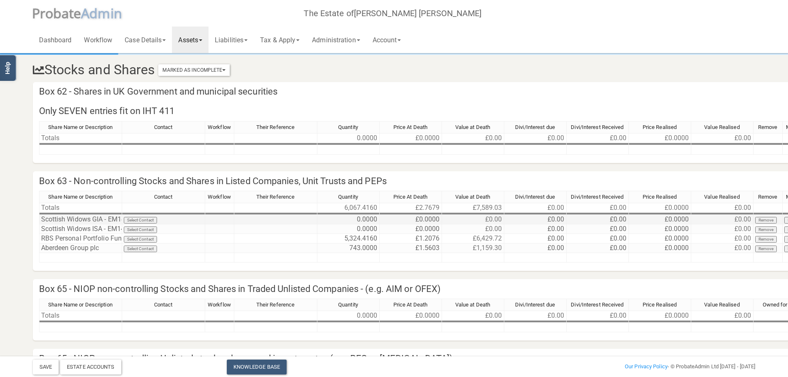
click at [109, 220] on td "Scottish Widows GIA - EM1469799-001" at bounding box center [80, 220] width 83 height 10
click at [106, 219] on td "Scottish Widows GIA - EM1469799-001" at bounding box center [80, 220] width 83 height 10
click at [93, 216] on textarea "Scottish Widows GIA - EM1469799-001" at bounding box center [101, 220] width 124 height 10
type textarea "Scottish Widows ISA - EM1469799-001"
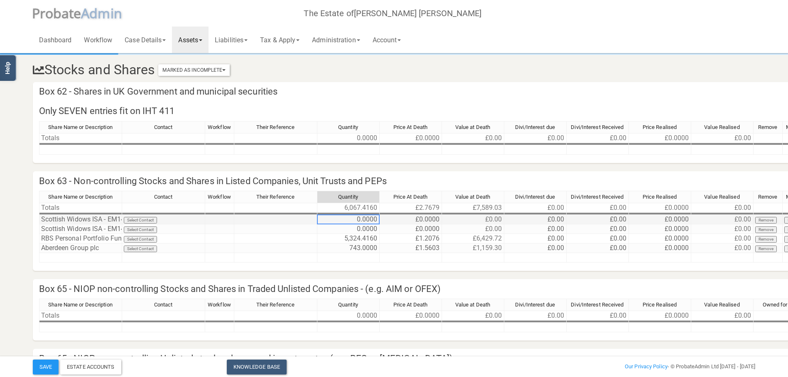
click at [355, 219] on td "0.0000" at bounding box center [348, 220] width 62 height 10
type textarea "215000"
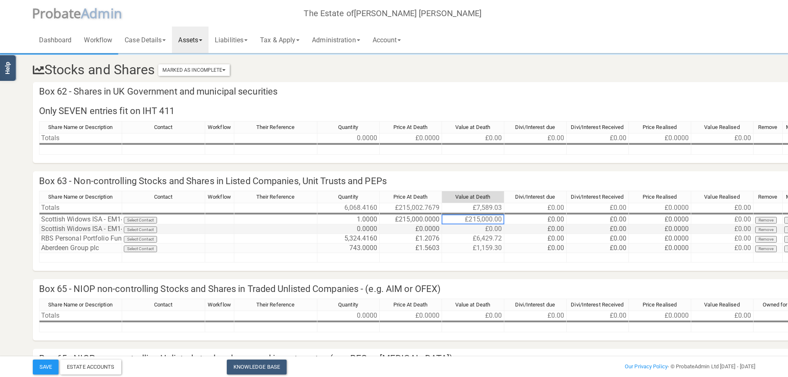
click at [110, 228] on td "Scottish Widows ISA - EM1469799-002" at bounding box center [80, 230] width 83 height 10
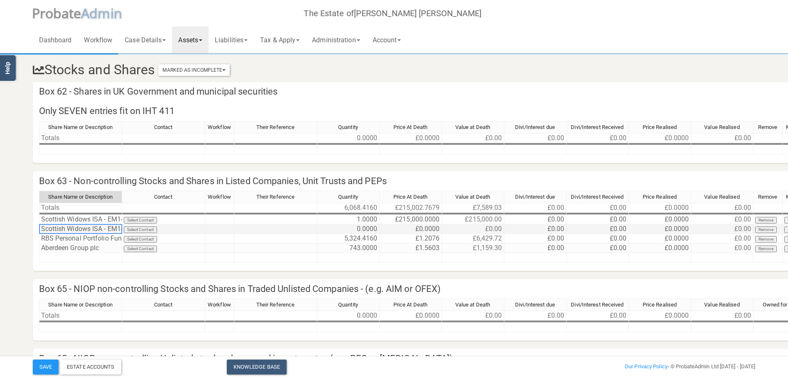
click at [110, 228] on td "Scottish Widows ISA - EM1469799-002" at bounding box center [80, 230] width 83 height 10
click at [92, 228] on textarea "Scottish Widows ISA - EM1469799-002" at bounding box center [100, 229] width 123 height 10
type textarea "Scottish Widows GIA - EM1469799-002"
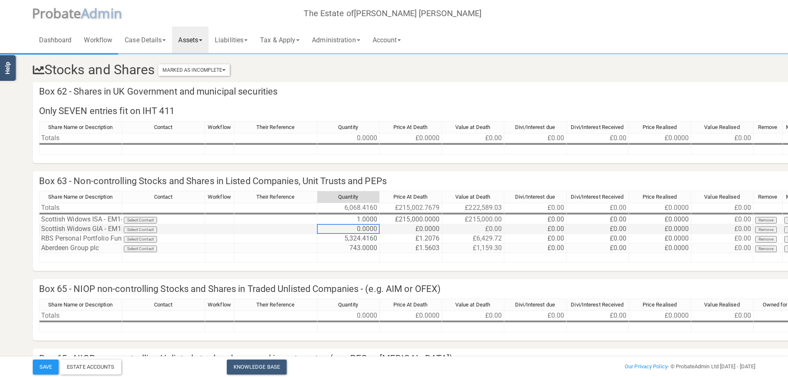
click at [364, 230] on td "0.0000" at bounding box center [348, 230] width 62 height 10
type textarea "9"
click at [48, 368] on button "Save" at bounding box center [46, 367] width 26 height 15
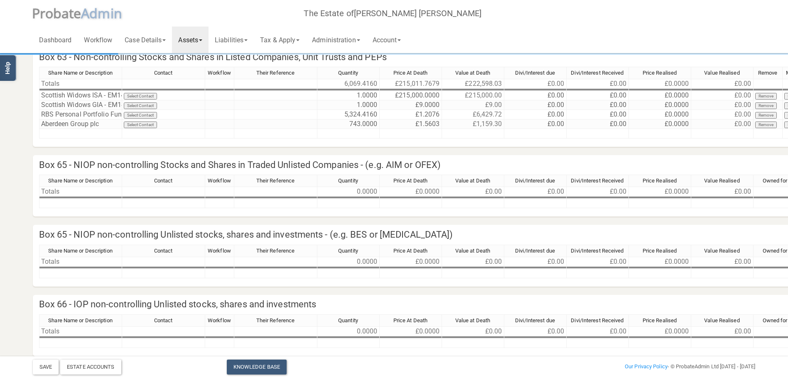
scroll to position [166, 0]
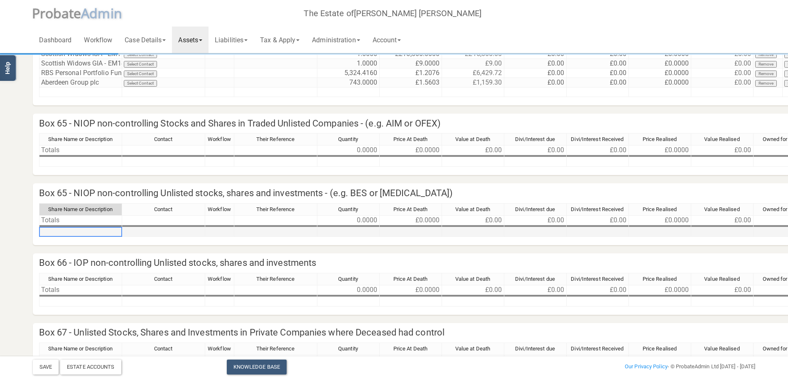
click at [86, 230] on td at bounding box center [80, 233] width 83 height 10
click at [48, 228] on textarea at bounding box center [80, 232] width 83 height 10
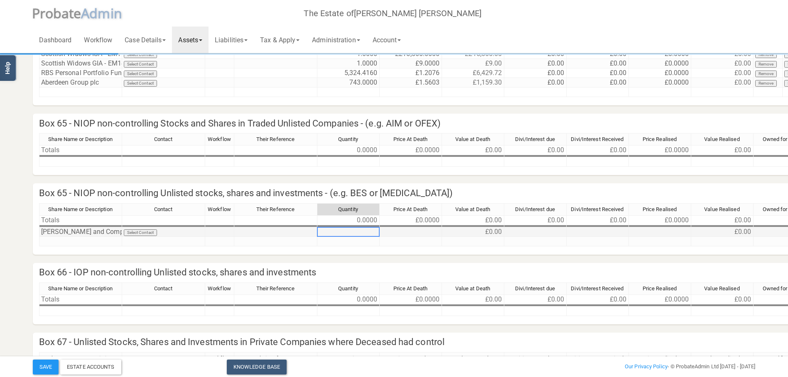
click at [356, 232] on td at bounding box center [348, 233] width 62 height 10
click at [93, 233] on td "[PERSON_NAME] and Company Limited - 525 Ordinary Shares" at bounding box center [80, 233] width 83 height 10
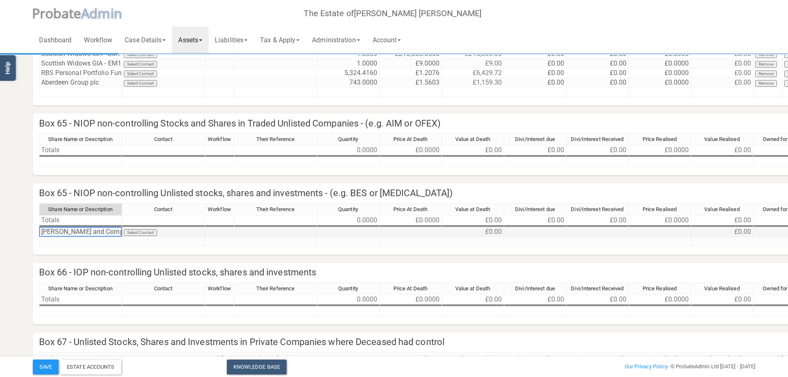
click at [93, 233] on td "[PERSON_NAME] and Company Limited - 525 Ordinary Shares" at bounding box center [80, 233] width 83 height 10
click at [135, 230] on textarea "[PERSON_NAME] and Company Limited - 525 Ordinary Shares" at bounding box center [119, 232] width 160 height 10
click at [133, 230] on textarea "[PERSON_NAME] and Company Limited - 525 Ordinary Shares" at bounding box center [119, 232] width 160 height 10
type textarea "[PERSON_NAME] and Company Limited - Ordinary Shares"
type textarea "1"
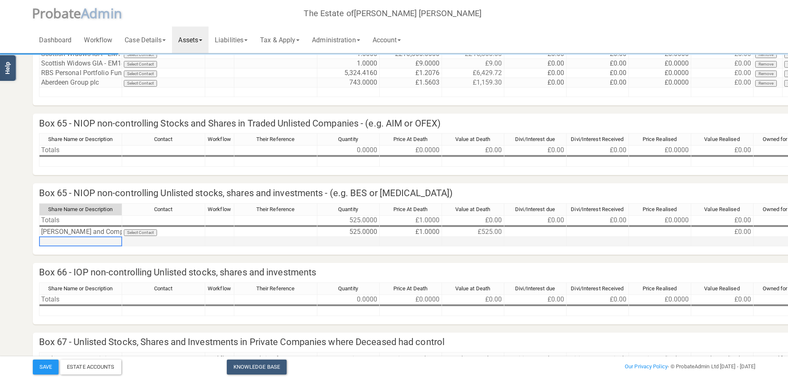
click at [50, 240] on td at bounding box center [80, 242] width 83 height 10
type textarea "[PERSON_NAME] and Company Limited - Pref shares"
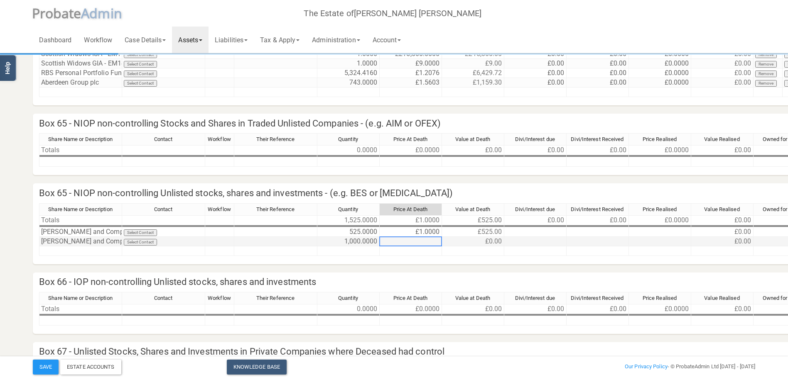
type textarea "1"
click at [76, 233] on td "[PERSON_NAME] and Company Limited - Ordinary Shares" at bounding box center [80, 233] width 83 height 10
click at [74, 242] on td "[PERSON_NAME] and Company Limited - Pref shares" at bounding box center [80, 242] width 83 height 10
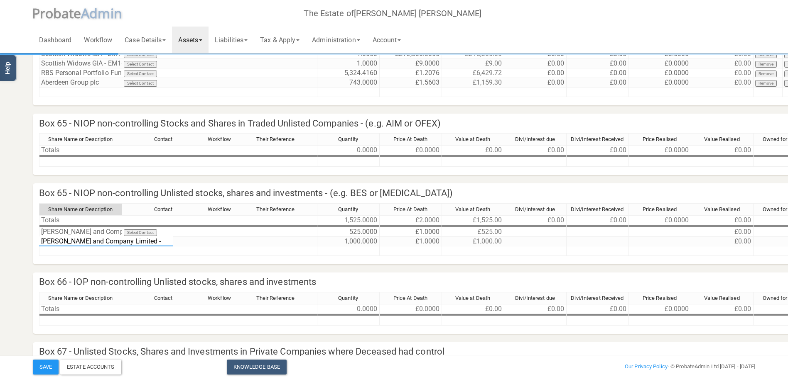
click at [144, 240] on textarea "[PERSON_NAME] and Company Limited - Pref shares" at bounding box center [106, 242] width 134 height 10
click at [93, 230] on td "[PERSON_NAME] and Company Limited - Ordinary Shares" at bounding box center [80, 233] width 83 height 10
click at [95, 241] on div "[PERSON_NAME] and Company Limited - Ordinary Shares" at bounding box center [112, 234] width 147 height 14
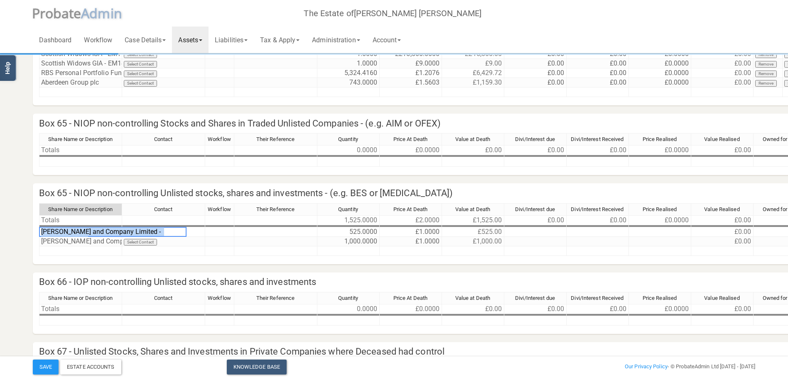
click at [95, 241] on div "[PERSON_NAME] and Company Limited - Ordinary Shares" at bounding box center [112, 234] width 147 height 14
click at [226, 233] on td at bounding box center [219, 233] width 29 height 10
click at [101, 240] on td "[PERSON_NAME] and Company Limited - Preference shares" at bounding box center [80, 242] width 83 height 10
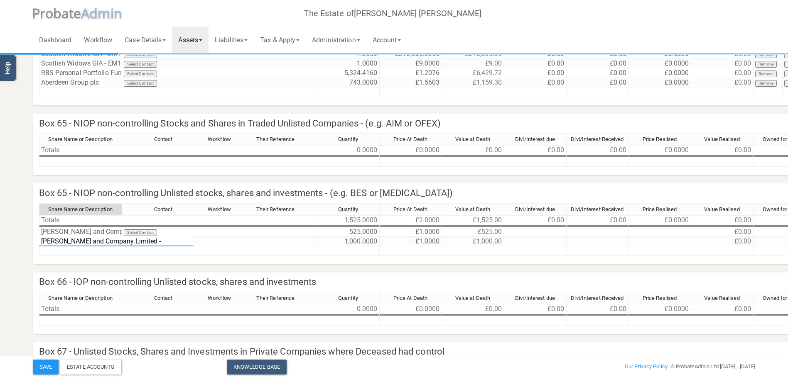
click at [169, 240] on textarea "[PERSON_NAME] and Company Limited - Preference shares" at bounding box center [116, 242] width 154 height 10
type textarea "[PERSON_NAME] and Company Limited - Preference Shares"
click at [40, 365] on button "Save" at bounding box center [46, 367] width 26 height 15
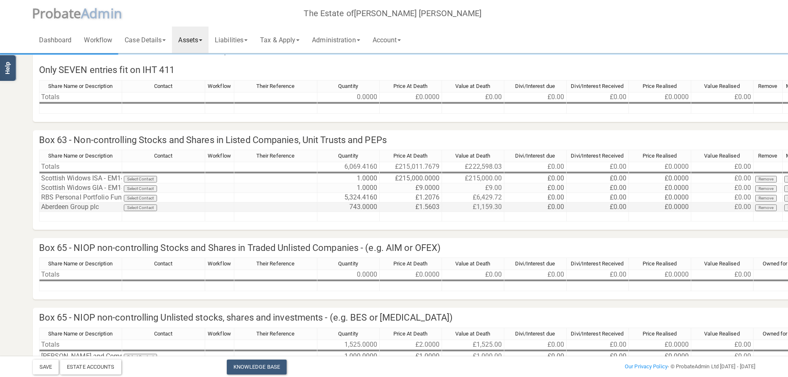
scroll to position [0, 0]
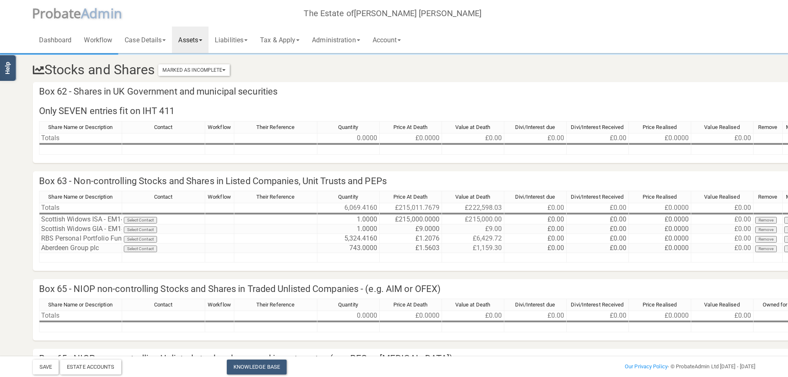
click at [202, 39] on span at bounding box center [200, 40] width 3 height 2
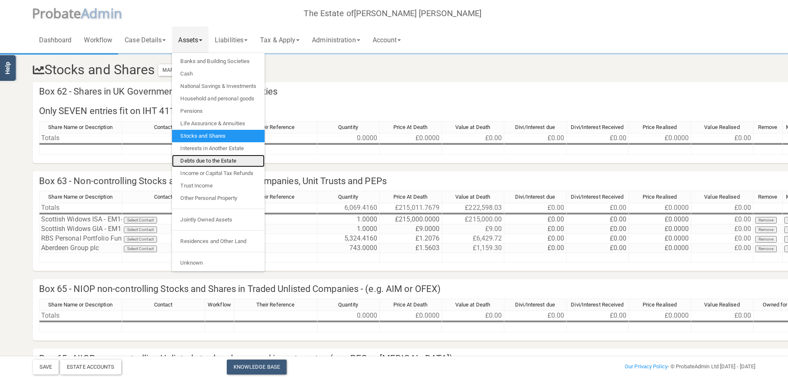
click at [194, 159] on link "Debts due to the Estate" at bounding box center [218, 161] width 93 height 12
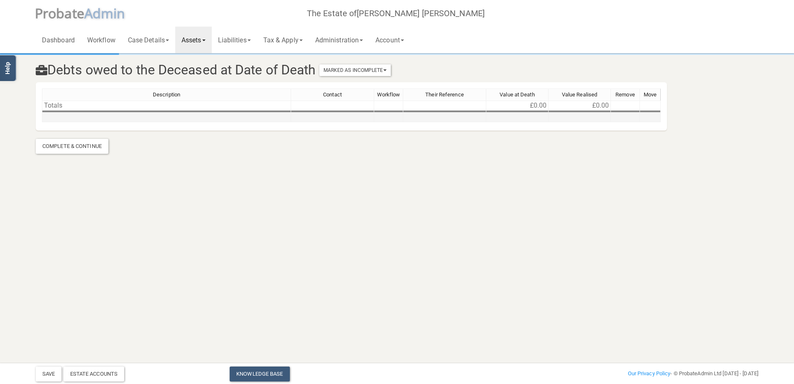
click at [54, 117] on td at bounding box center [166, 118] width 249 height 10
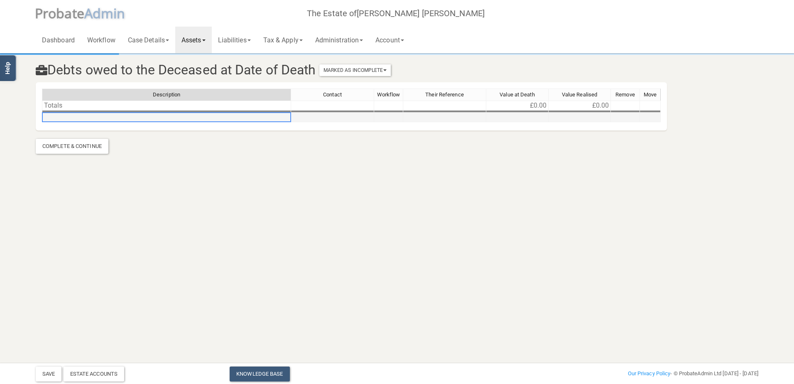
click at [54, 117] on td at bounding box center [166, 118] width 249 height 10
type textarea "[PERSON_NAME] and Company Limited - Director's Loan Account"
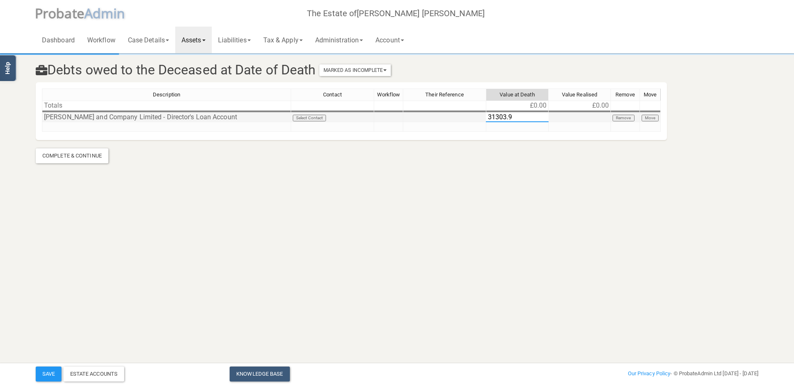
type textarea "31303.98"
click at [48, 372] on button "Save" at bounding box center [49, 373] width 26 height 15
click at [206, 40] on span at bounding box center [203, 40] width 3 height 2
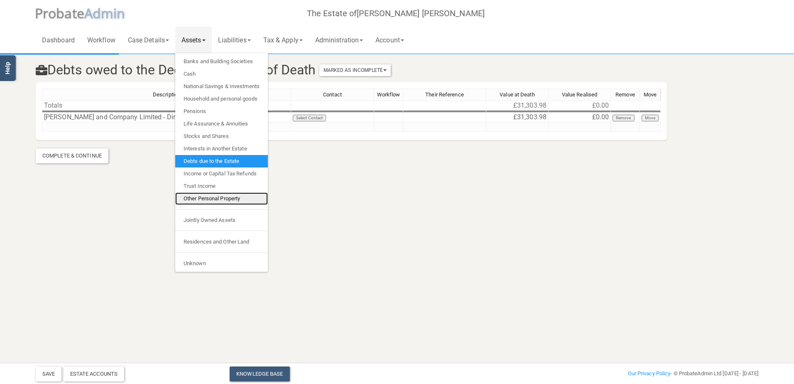
click at [205, 196] on link "Other Personal Property" at bounding box center [221, 198] width 93 height 12
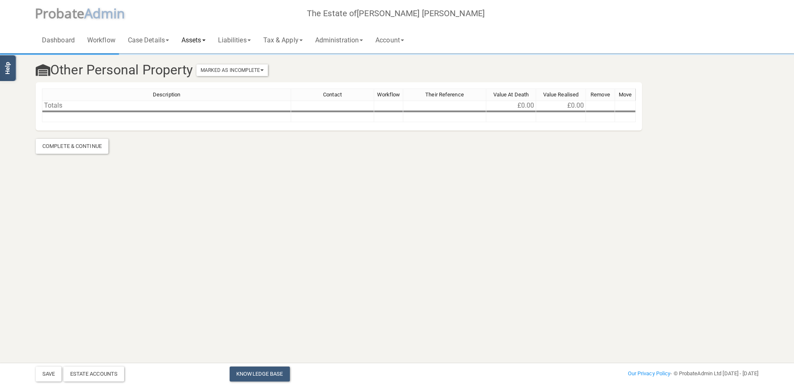
click at [208, 42] on link "Assets" at bounding box center [193, 40] width 37 height 27
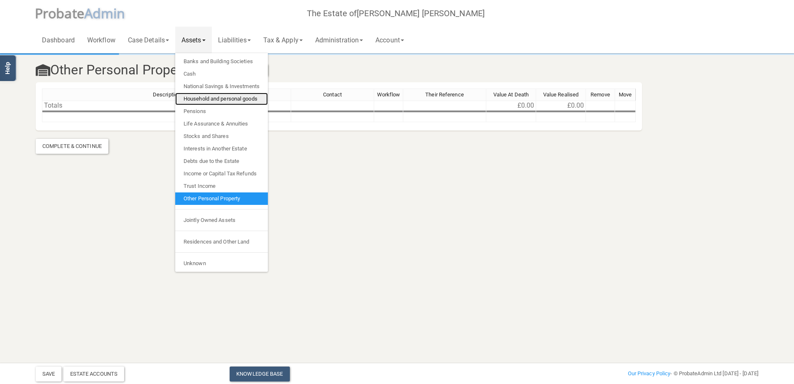
click at [204, 95] on link "Household and personal goods" at bounding box center [221, 99] width 93 height 12
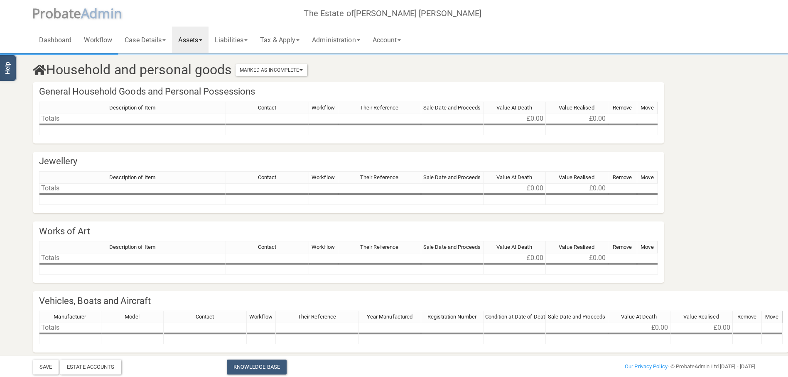
scroll to position [30, 0]
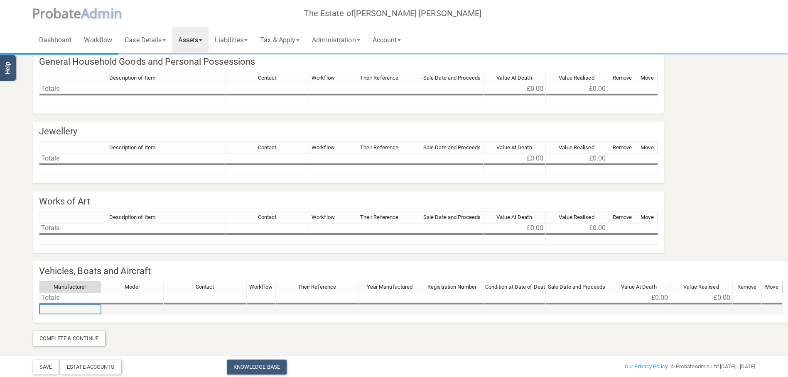
click at [60, 308] on td at bounding box center [70, 310] width 62 height 10
type textarea "Tesla"
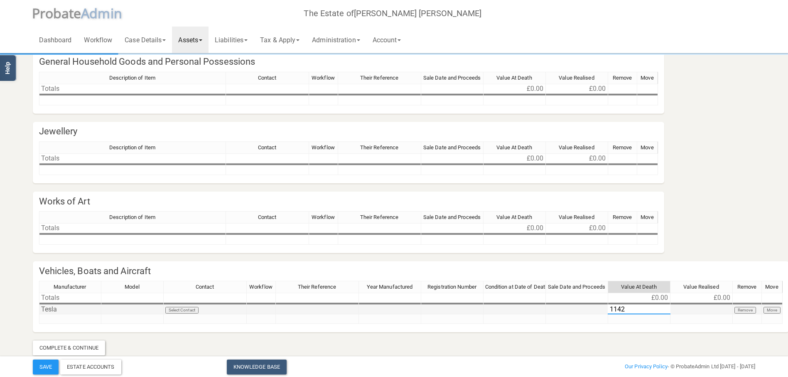
type textarea "11422"
click at [44, 368] on button "Save" at bounding box center [46, 367] width 26 height 15
click at [250, 42] on link "Liabilities" at bounding box center [230, 40] width 45 height 27
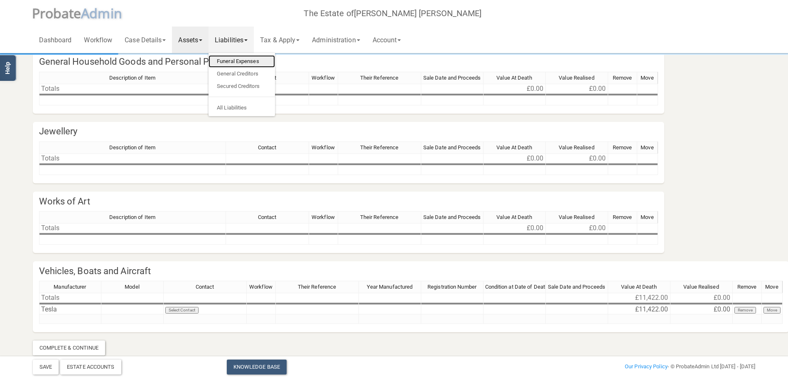
click at [241, 60] on link "Funeral Expenses" at bounding box center [241, 61] width 66 height 12
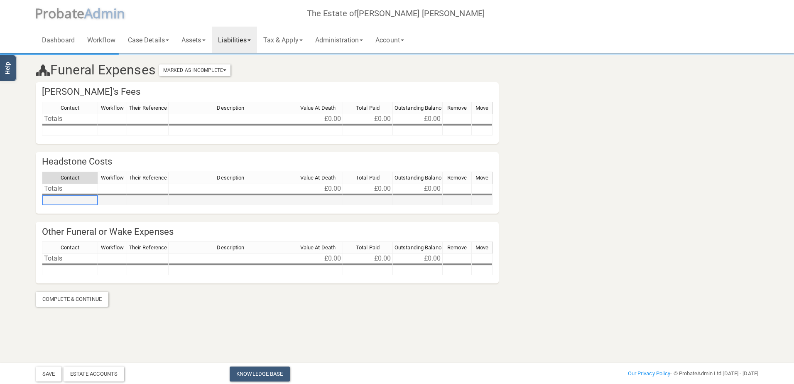
click at [59, 202] on td at bounding box center [70, 201] width 56 height 10
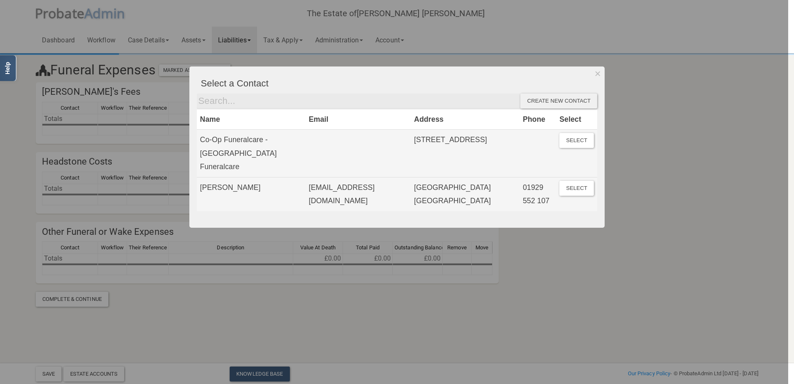
click at [551, 103] on div "Create new contact" at bounding box center [558, 100] width 77 height 15
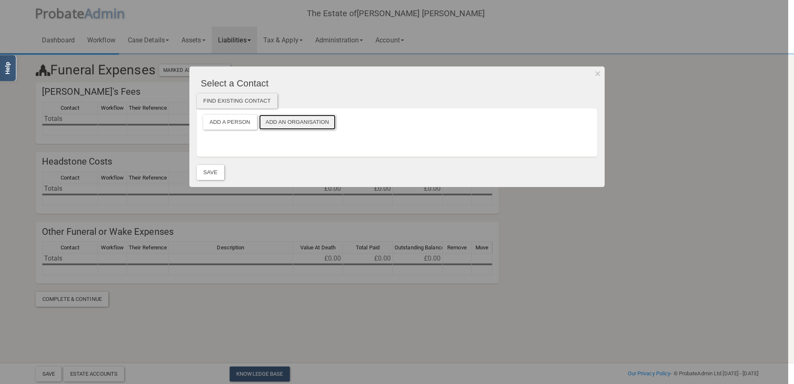
click at [289, 119] on button "Add an Organisation" at bounding box center [297, 122] width 77 height 15
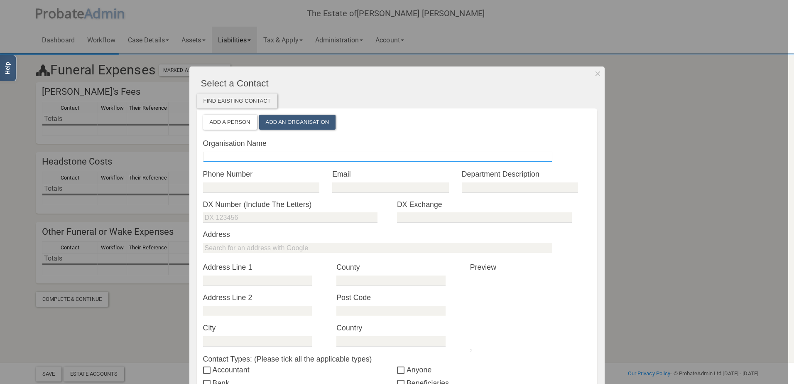
click at [218, 156] on input "text" at bounding box center [377, 157] width 349 height 10
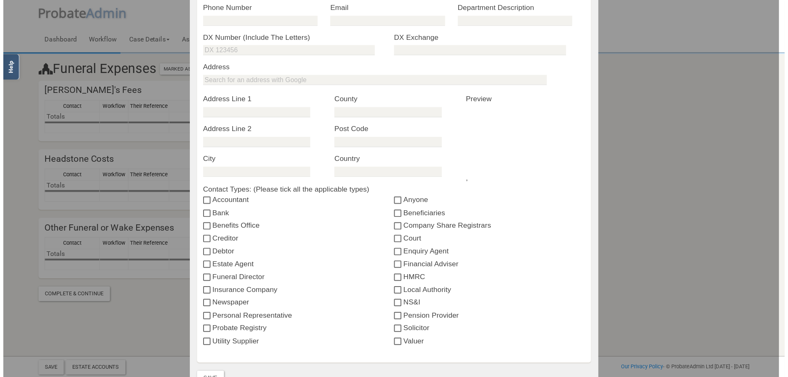
scroll to position [249, 0]
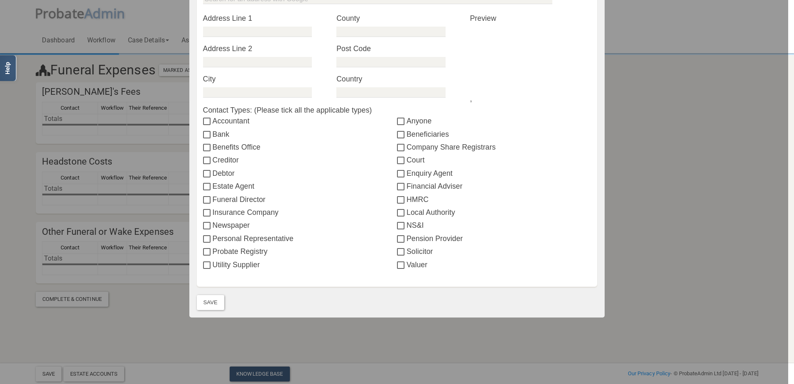
type input "[PERSON_NAME] Memorials Ltd"
click at [398, 120] on input "Anyone" at bounding box center [402, 121] width 10 height 7
checkbox input "true"
click at [207, 301] on button "Save" at bounding box center [210, 302] width 27 height 15
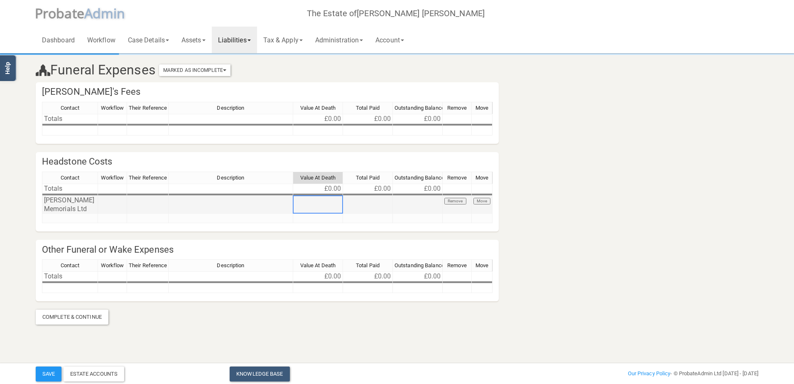
click at [326, 208] on td at bounding box center [318, 205] width 50 height 18
type textarea "5700"
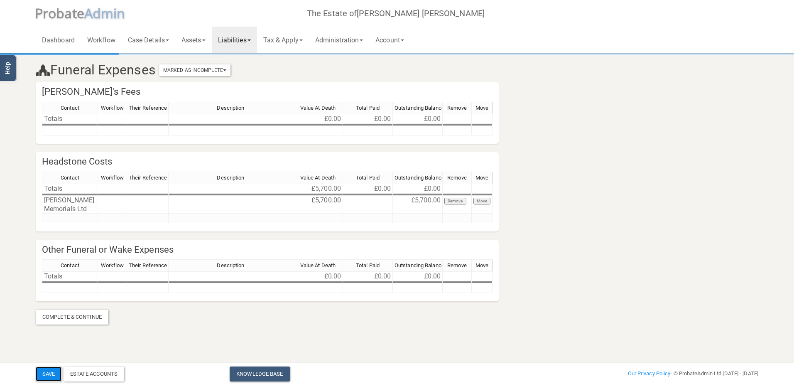
click at [49, 374] on button "Save" at bounding box center [49, 373] width 26 height 15
click at [206, 40] on span at bounding box center [203, 40] width 3 height 2
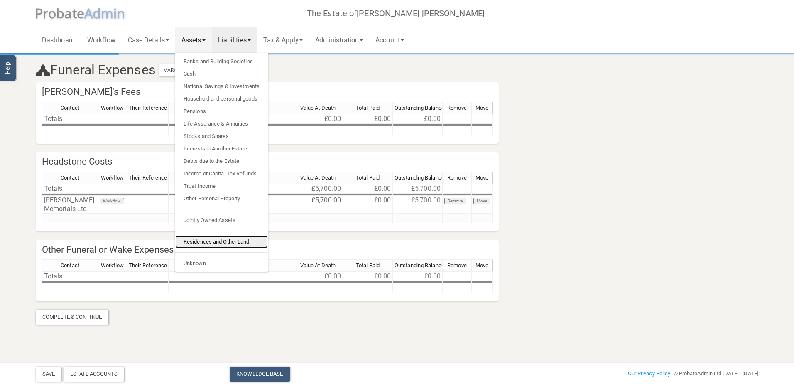
click at [208, 242] on link "Residences and Other Land" at bounding box center [221, 241] width 93 height 12
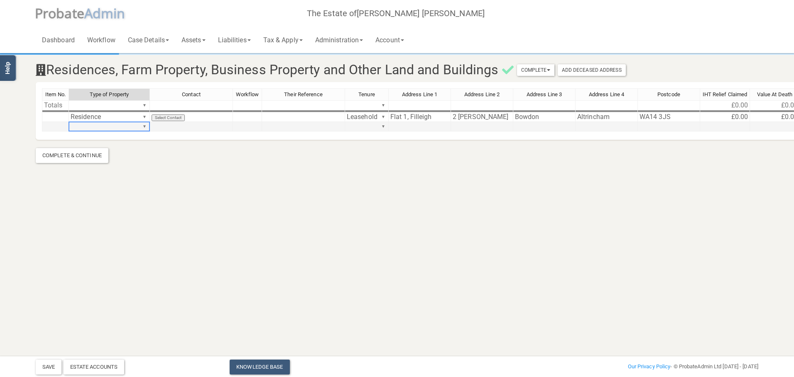
click at [122, 129] on td "▼" at bounding box center [109, 127] width 81 height 10
click at [144, 128] on div "Item No. Type of Property Contact Workflow Their Reference Tenure Address Line …" at bounding box center [470, 113] width 857 height 51
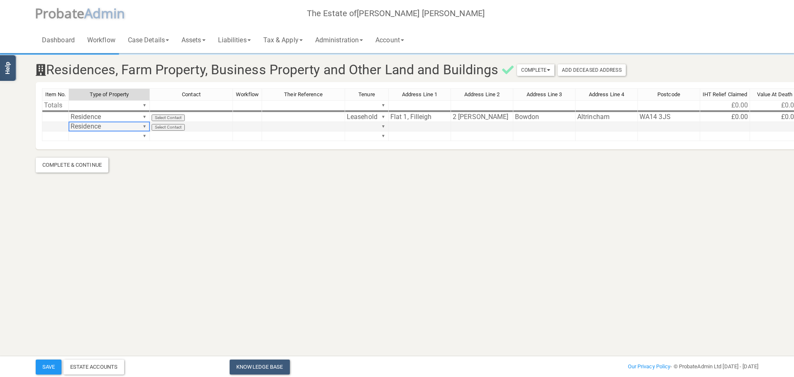
click at [144, 128] on div "Item No. Type of Property Contact Workflow Their Reference Tenure Address Line …" at bounding box center [470, 118] width 857 height 60
click at [109, 119] on td "Residence ▼" at bounding box center [109, 118] width 81 height 10
click at [100, 130] on td "Residence ▼" at bounding box center [109, 127] width 81 height 10
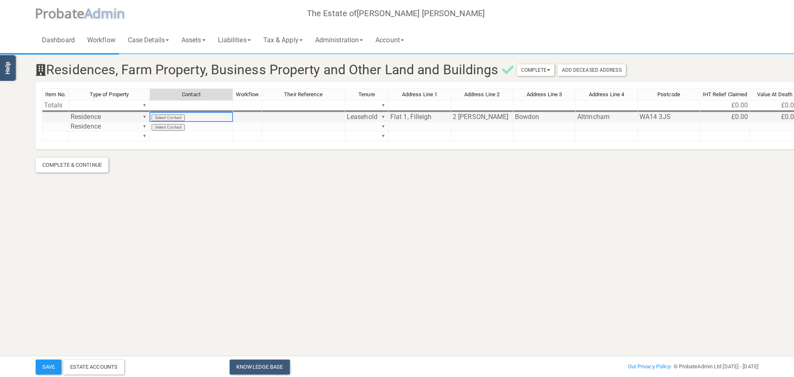
click at [208, 119] on td "Select Contact" at bounding box center [191, 118] width 83 height 10
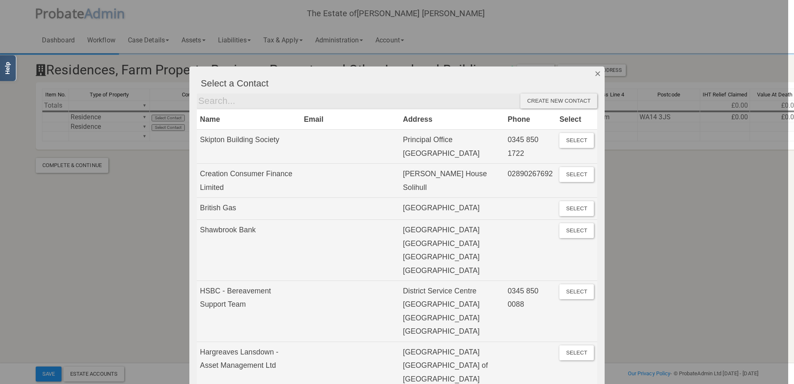
click at [594, 76] on button "Dismiss" at bounding box center [598, 73] width 14 height 14
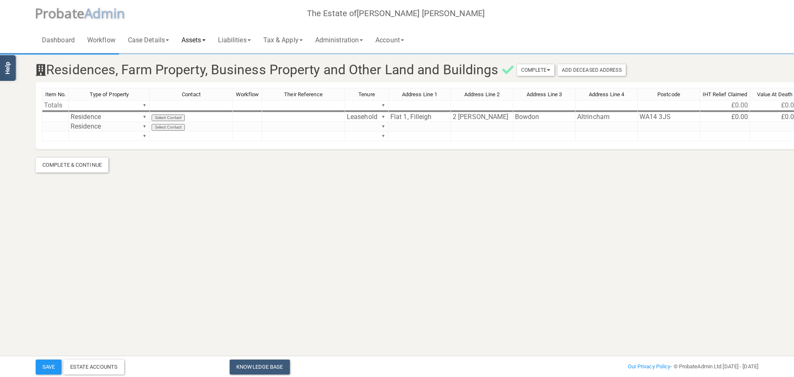
click at [205, 40] on link "Assets" at bounding box center [193, 40] width 37 height 27
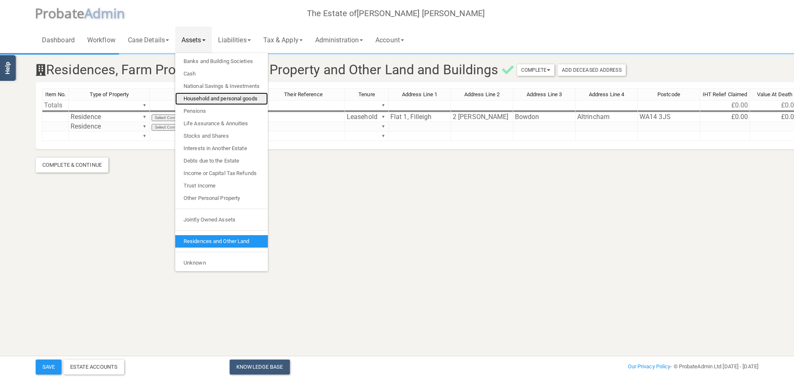
click at [213, 97] on link "Household and personal goods" at bounding box center [221, 99] width 93 height 12
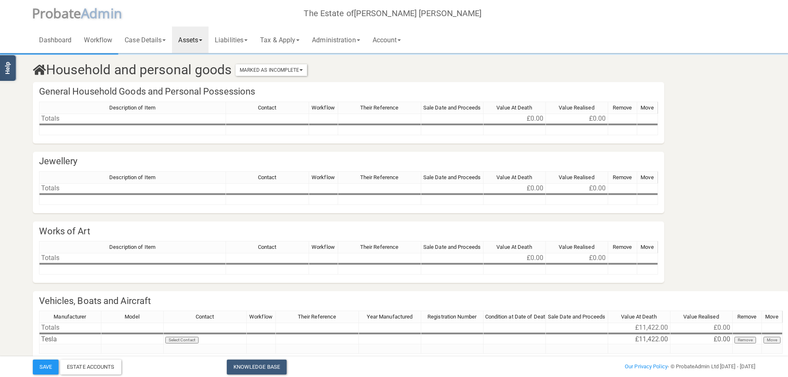
scroll to position [39, 0]
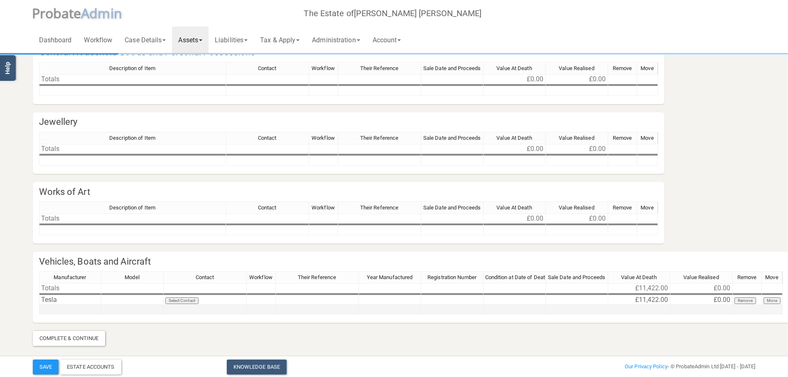
click at [57, 313] on td at bounding box center [70, 310] width 62 height 10
type textarea "MG"
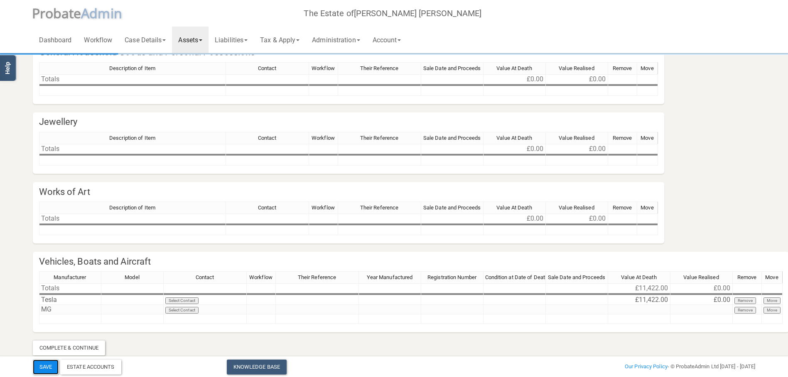
click at [43, 366] on button "Save" at bounding box center [46, 367] width 26 height 15
